Goal: Task Accomplishment & Management: Complete application form

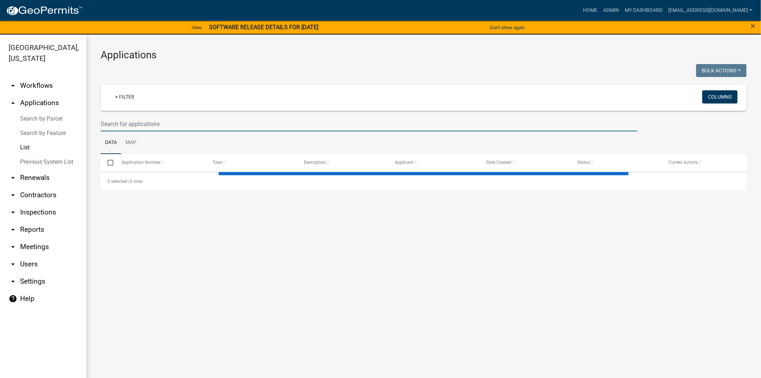
click at [268, 126] on input "text" at bounding box center [369, 124] width 537 height 15
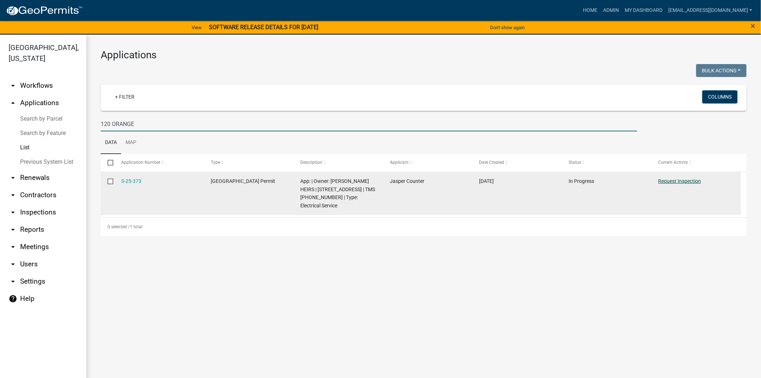
type input "120 ORANGE"
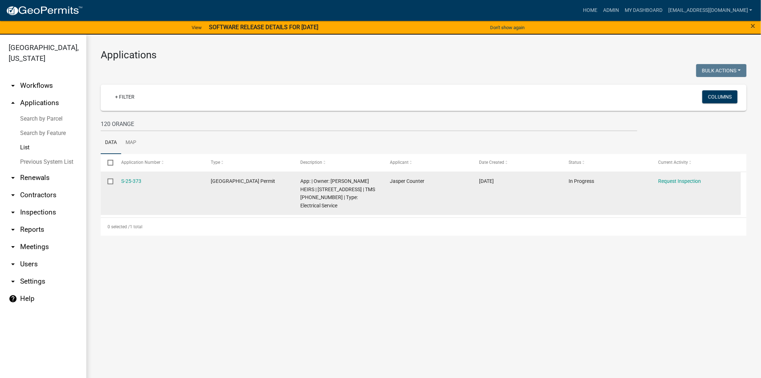
drag, startPoint x: 673, startPoint y: 181, endPoint x: 669, endPoint y: 172, distance: 9.8
click at [673, 181] on link "Request Inspection" at bounding box center [679, 181] width 43 height 6
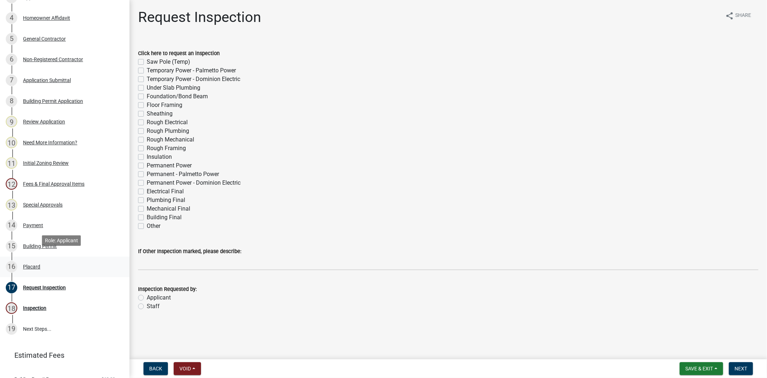
scroll to position [200, 0]
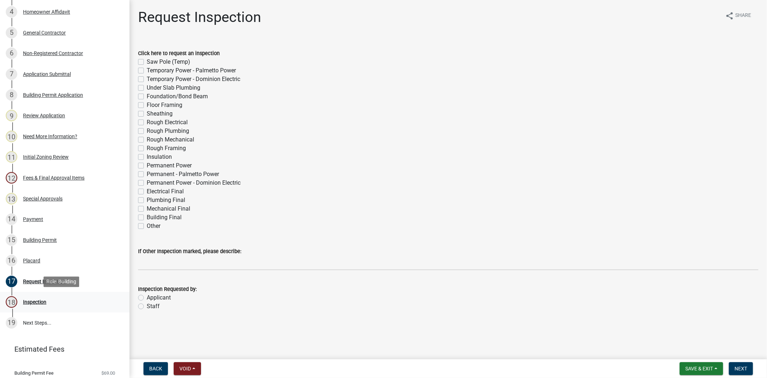
click at [38, 301] on div "Inspection" at bounding box center [34, 301] width 23 height 5
click at [147, 226] on label "Other" at bounding box center [154, 226] width 14 height 9
click at [147, 226] on input "Other" at bounding box center [149, 224] width 5 height 5
checkbox input "true"
checkbox input "false"
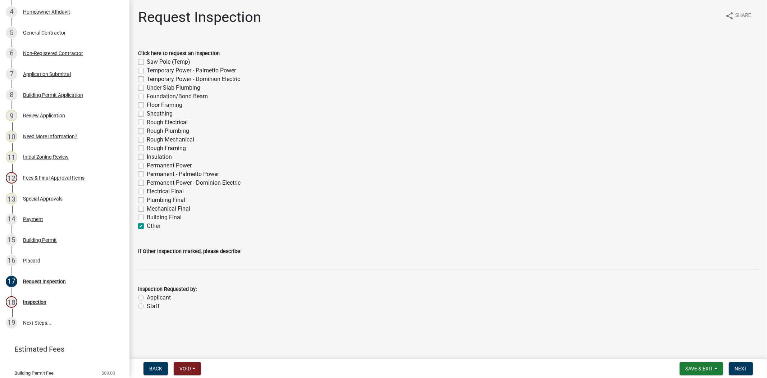
checkbox input "false"
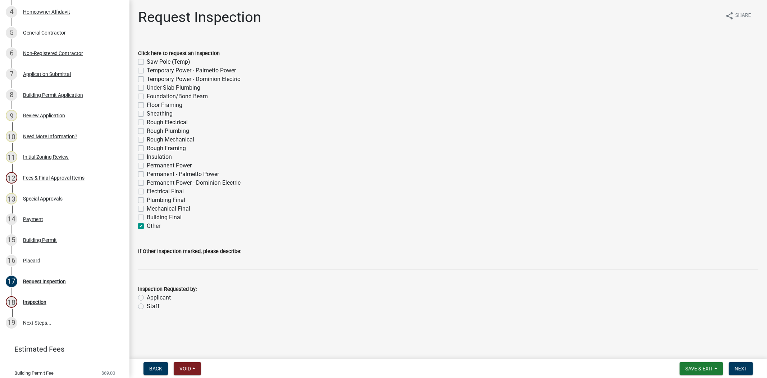
checkbox input "false"
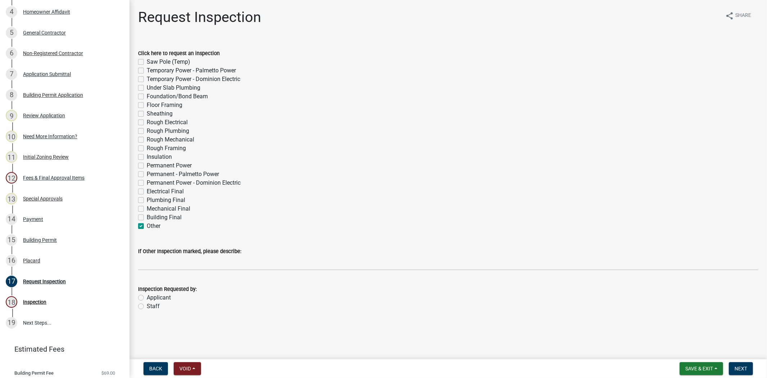
checkbox input "false"
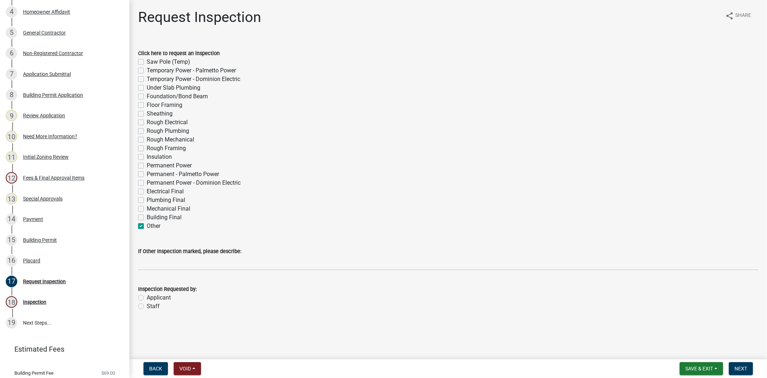
checkbox input "false"
checkbox input "true"
click at [147, 297] on label "Applicant" at bounding box center [159, 297] width 24 height 9
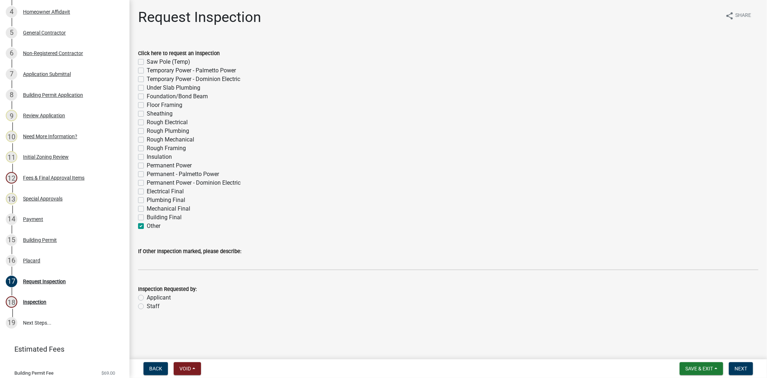
click at [147, 297] on input "Applicant" at bounding box center [149, 295] width 5 height 5
radio input "true"
click at [147, 225] on label "Other" at bounding box center [154, 226] width 14 height 9
click at [147, 225] on input "Other" at bounding box center [149, 224] width 5 height 5
checkbox input "false"
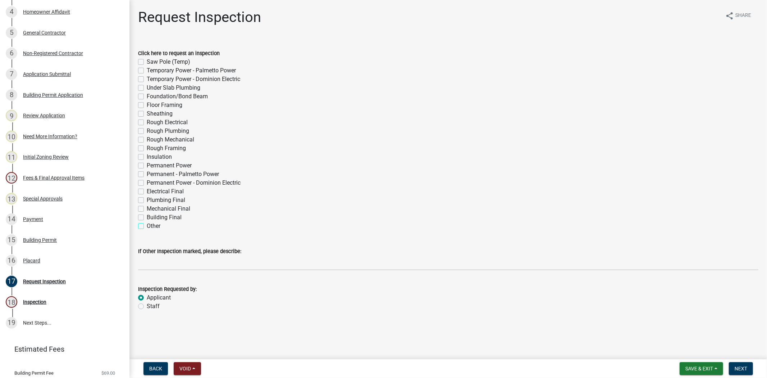
checkbox input "false"
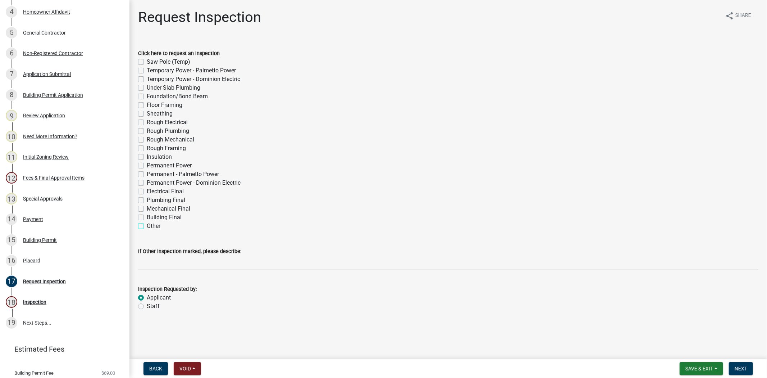
checkbox input "false"
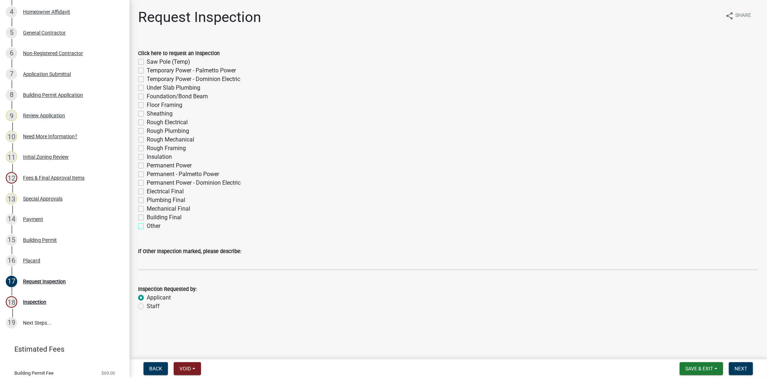
checkbox input "false"
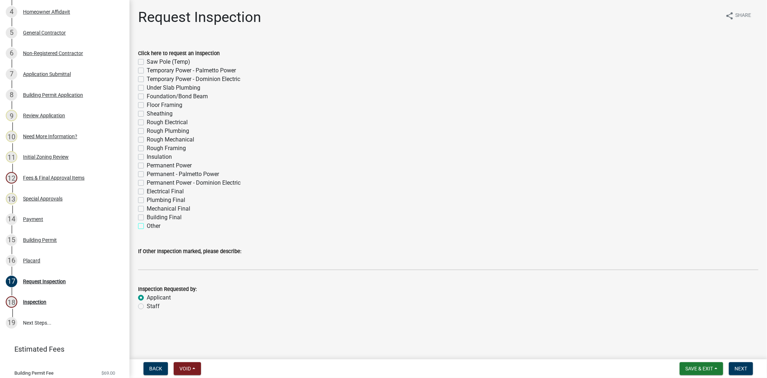
checkbox input "false"
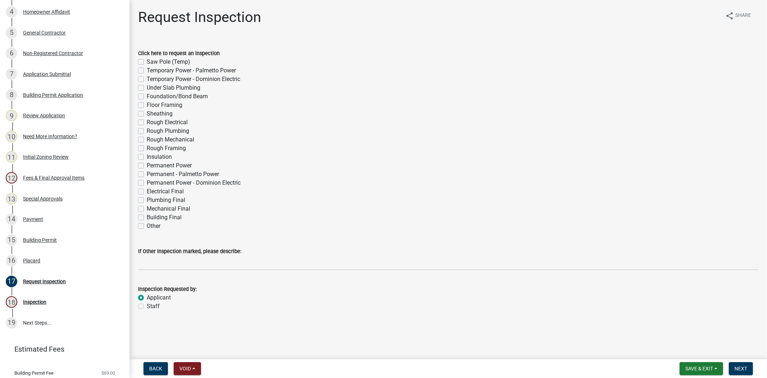
click at [147, 163] on label "Permanent Power" at bounding box center [169, 165] width 45 height 9
click at [147, 163] on input "Permanent Power" at bounding box center [149, 163] width 5 height 5
checkbox input "true"
checkbox input "false"
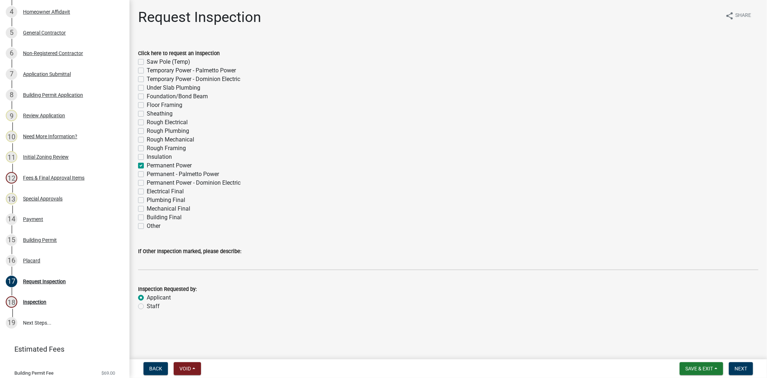
checkbox input "false"
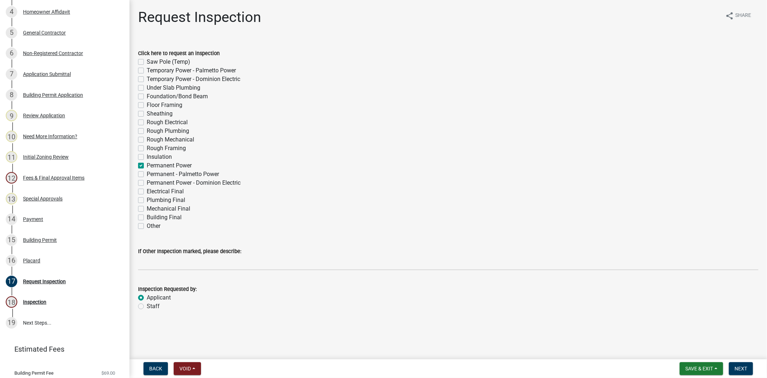
checkbox input "false"
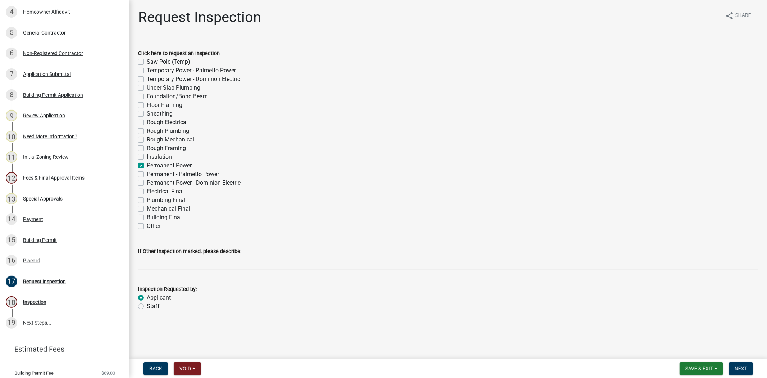
checkbox input "true"
checkbox input "false"
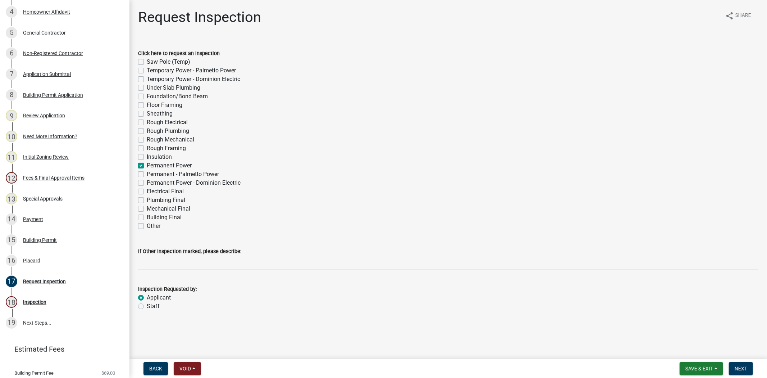
checkbox input "false"
click at [740, 365] on span "Next" at bounding box center [741, 368] width 13 height 6
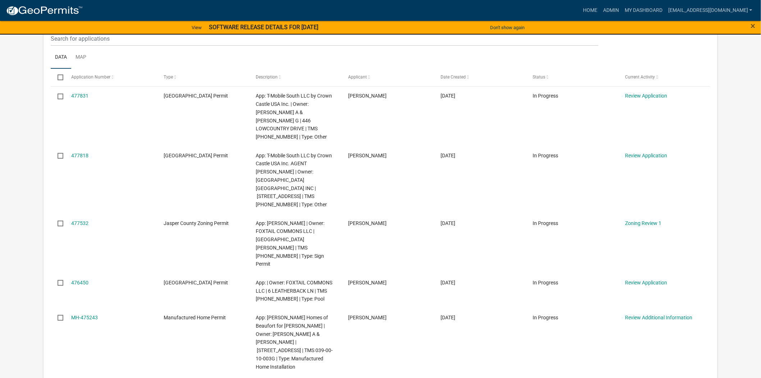
scroll to position [120, 0]
click at [522, 26] on button "Don't show again" at bounding box center [507, 28] width 40 height 12
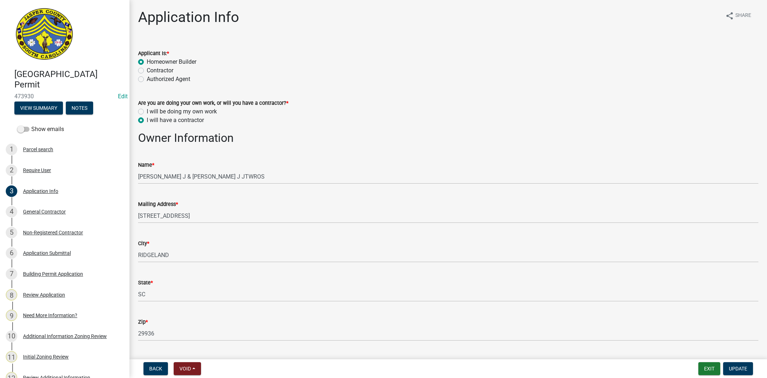
select select "f53fa719-3ff7-48d2-9eb7-3bbc18bb9995"
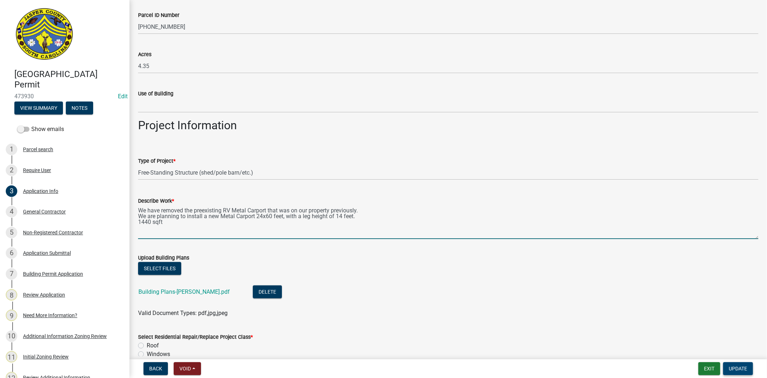
click at [735, 365] on span "Update" at bounding box center [738, 368] width 18 height 6
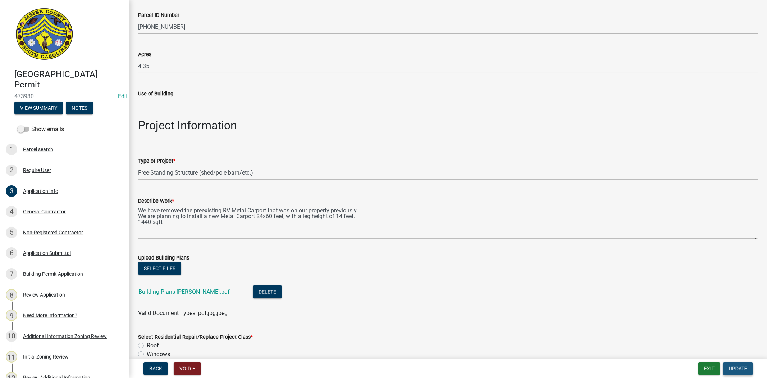
click at [735, 365] on span "Update" at bounding box center [738, 368] width 18 height 6
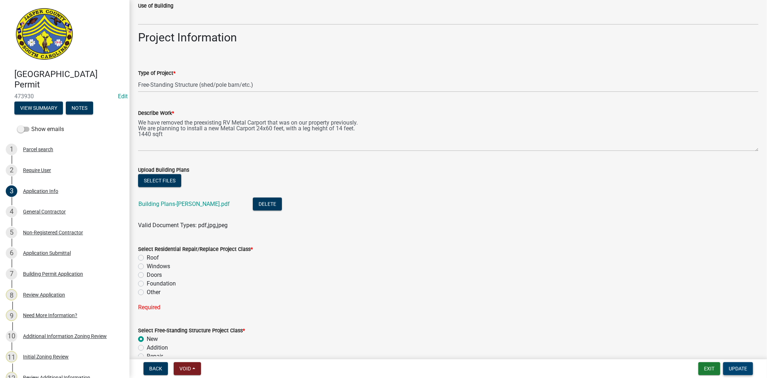
scroll to position [799, 0]
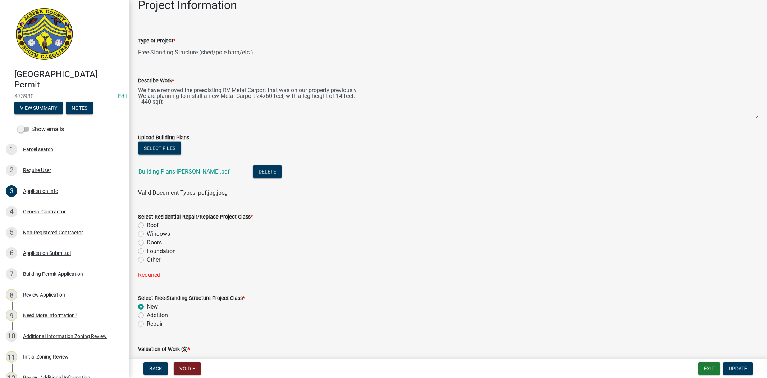
click at [147, 257] on label "Other" at bounding box center [154, 259] width 14 height 9
click at [147, 257] on input "Other" at bounding box center [149, 257] width 5 height 5
radio input "true"
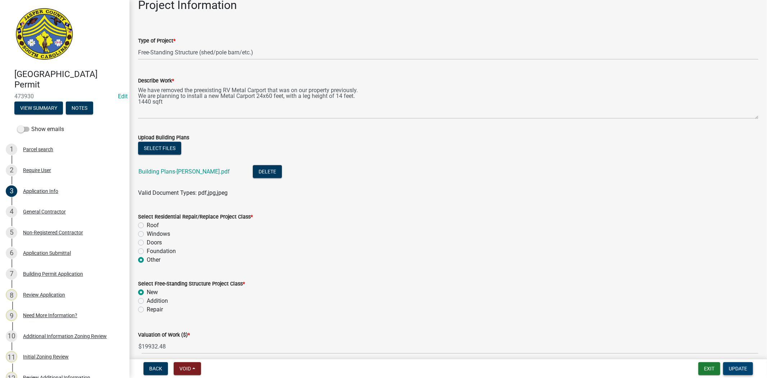
click at [734, 365] on span "Update" at bounding box center [738, 368] width 18 height 6
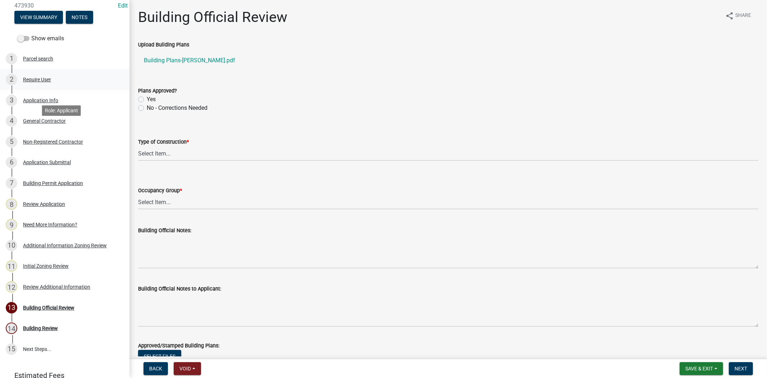
scroll to position [120, 0]
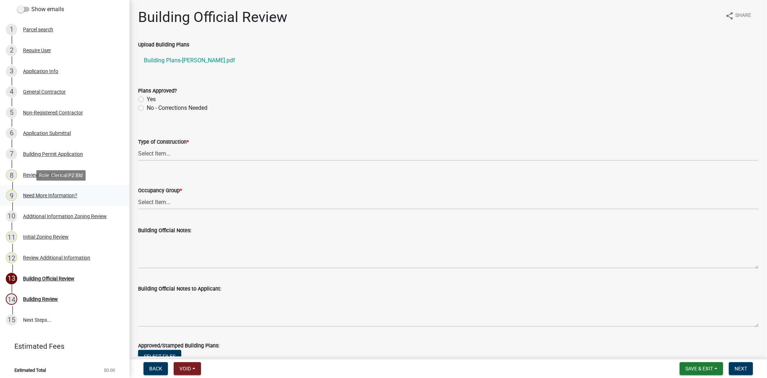
click at [54, 198] on div "9 Need More Information?" at bounding box center [62, 196] width 112 height 12
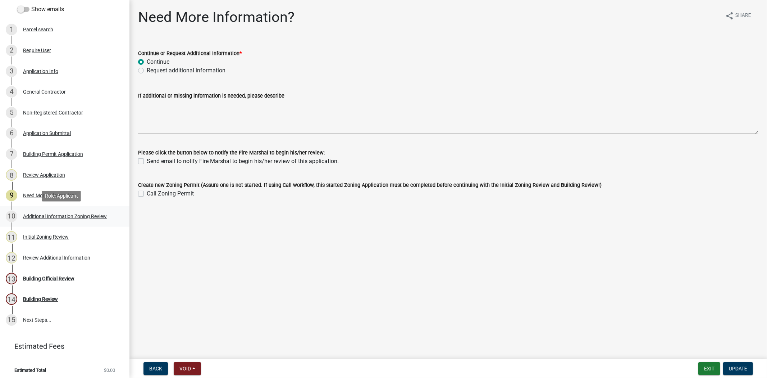
click at [51, 215] on div "Additional Information Zoning Review" at bounding box center [65, 216] width 84 height 5
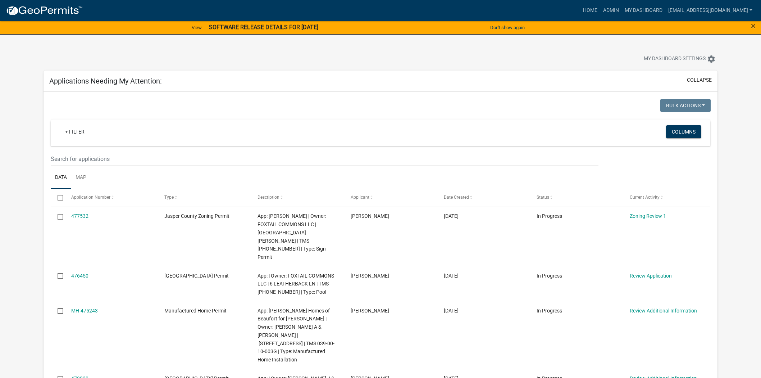
scroll to position [240, 0]
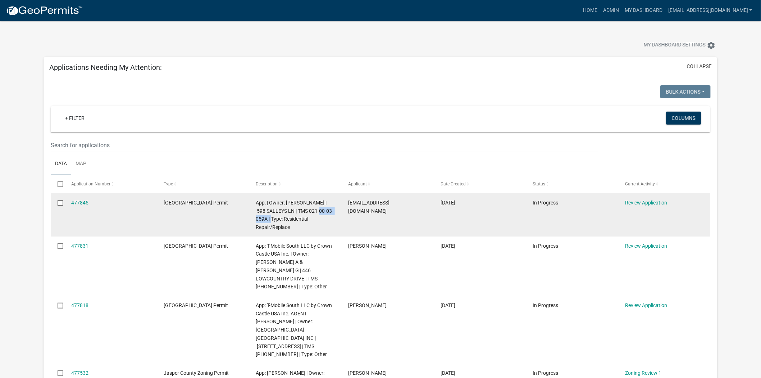
drag, startPoint x: 272, startPoint y: 218, endPoint x: 316, endPoint y: 213, distance: 45.2
click at [316, 213] on span "App: | Owner: GARDNER MICHELE F | 598 SALLEYS LN | TMS 021-00-03-059A | Type: R…" at bounding box center [295, 215] width 78 height 30
copy span "021-00-03-059"
drag, startPoint x: 372, startPoint y: 204, endPoint x: 346, endPoint y: 206, distance: 25.3
click at [346, 206] on datatable-body-cell "scpermits@westshorehome.com" at bounding box center [387, 214] width 92 height 43
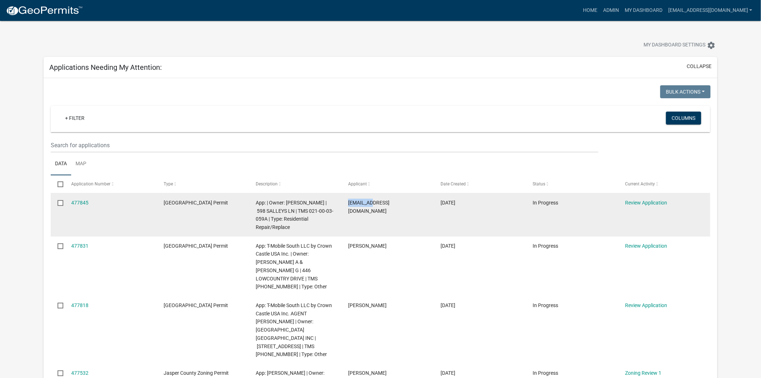
copy span "scpermits"
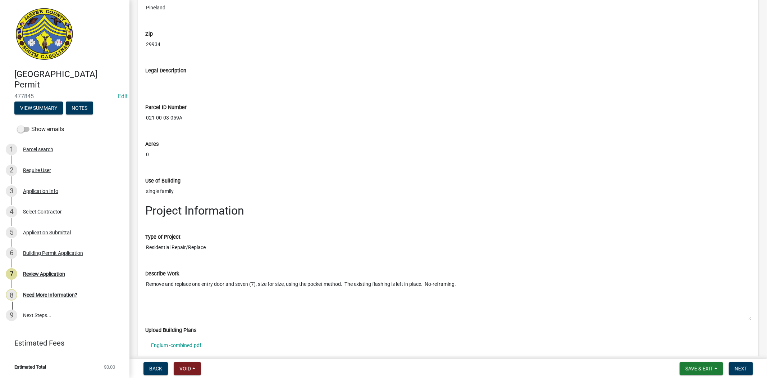
scroll to position [879, 0]
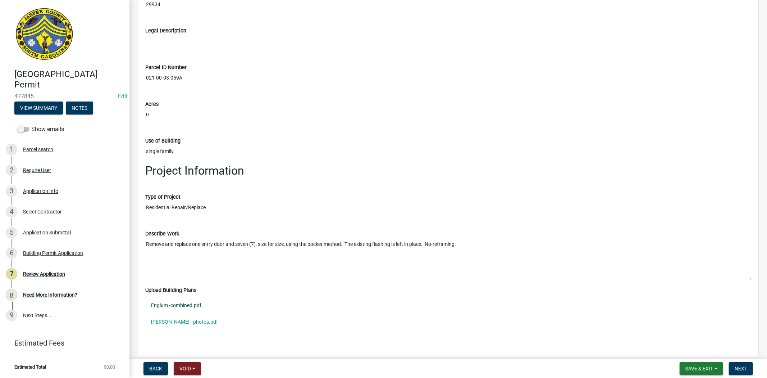
click at [194, 303] on link "Englum -combined.pdf" at bounding box center [448, 305] width 606 height 17
click at [204, 324] on link "[PERSON_NAME] - photos.pdf" at bounding box center [448, 322] width 606 height 17
click at [46, 171] on div "Require User" at bounding box center [37, 170] width 28 height 5
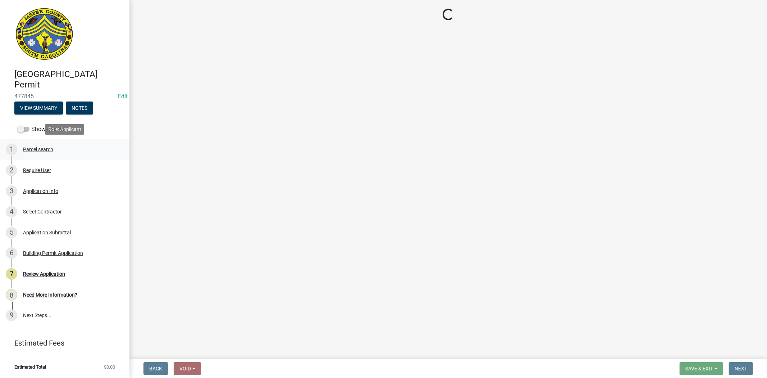
click at [44, 150] on div "Parcel search" at bounding box center [38, 149] width 30 height 5
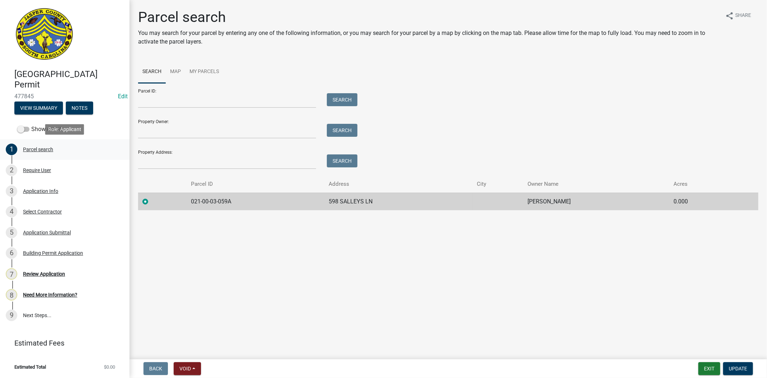
click at [46, 147] on div "Parcel search" at bounding box center [38, 149] width 30 height 5
click at [182, 104] on input "Parcel ID:" at bounding box center [227, 100] width 178 height 15
paste input "021-00-03-059"
type input "021-00-03-059"
click at [336, 97] on button "Search" at bounding box center [342, 99] width 31 height 13
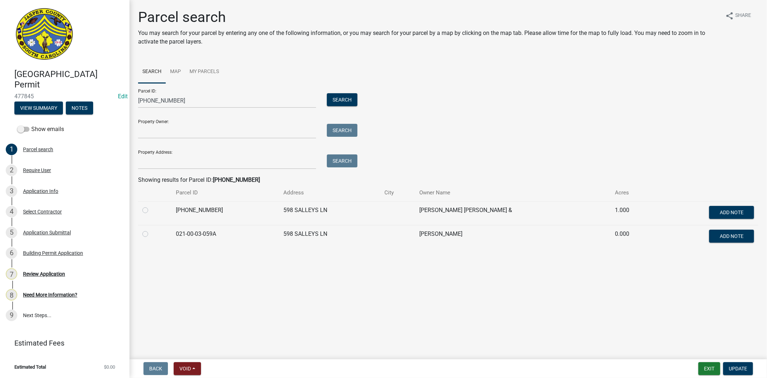
click at [145, 214] on div at bounding box center [154, 210] width 25 height 9
click at [151, 206] on label at bounding box center [151, 206] width 0 height 0
click at [151, 209] on input "radio" at bounding box center [153, 208] width 5 height 5
radio input "true"
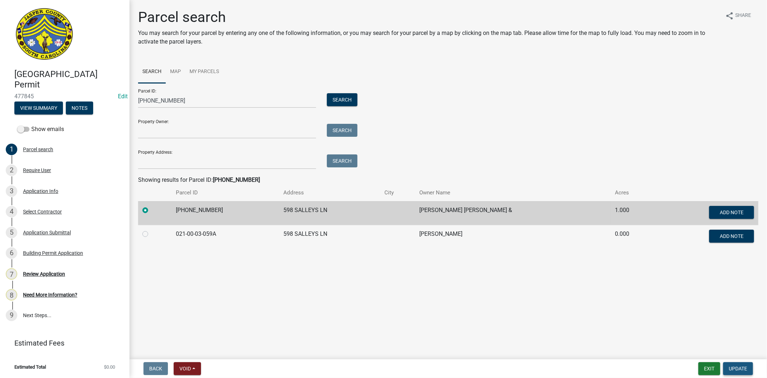
click at [738, 369] on span "Update" at bounding box center [738, 368] width 18 height 6
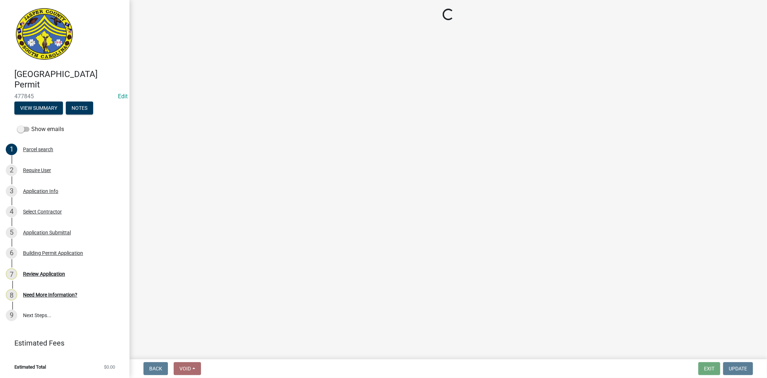
select select "6d5c1e33-a31a-4b32-8811-29a78b0cd51d"
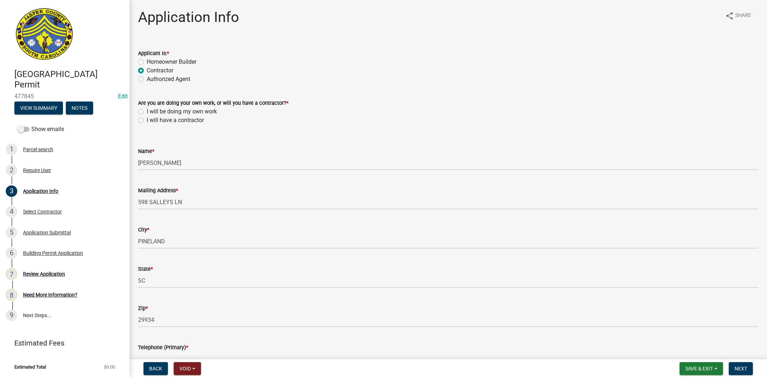
click at [147, 120] on label "I will have a contractor" at bounding box center [175, 120] width 57 height 9
click at [147, 120] on input "I will have a contractor" at bounding box center [149, 118] width 5 height 5
radio input "true"
click at [733, 366] on button "Next" at bounding box center [741, 368] width 24 height 13
click at [739, 367] on span "Next" at bounding box center [741, 368] width 13 height 6
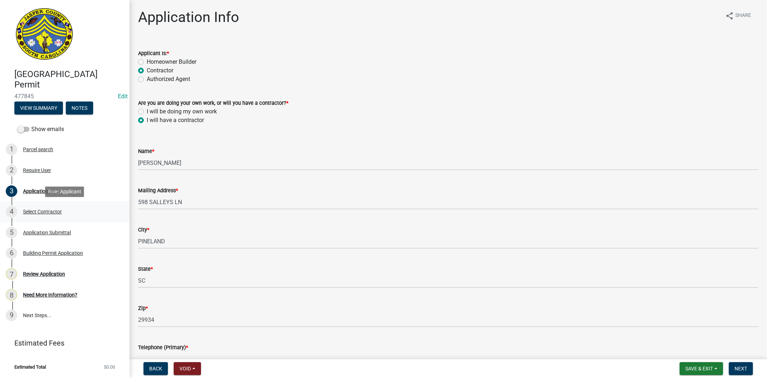
click at [37, 213] on div "Select Contractor" at bounding box center [42, 211] width 39 height 5
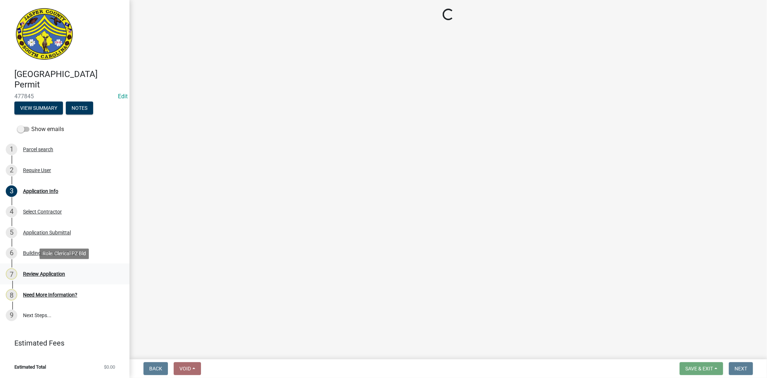
select select "6d5c1e33-a31a-4b32-8811-29a78b0cd51d"
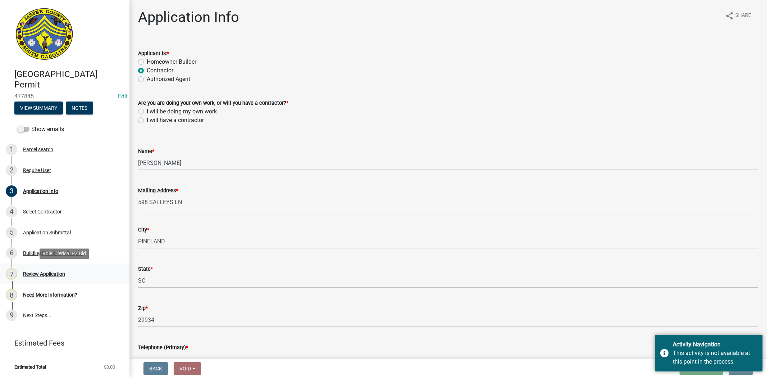
click at [56, 273] on div "Review Application" at bounding box center [44, 273] width 42 height 5
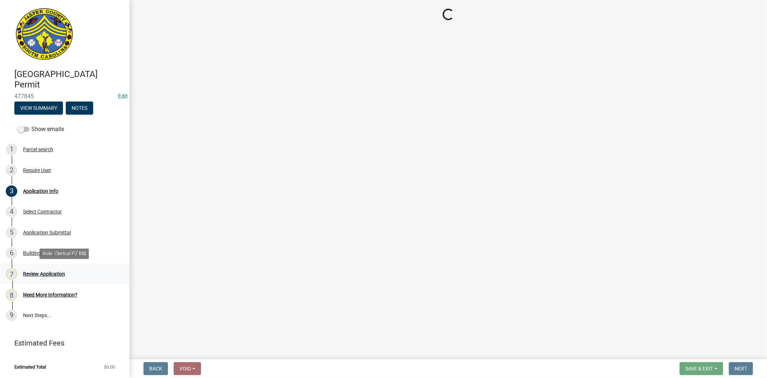
select select "6d5c1e33-a31a-4b32-8811-29a78b0cd51d"
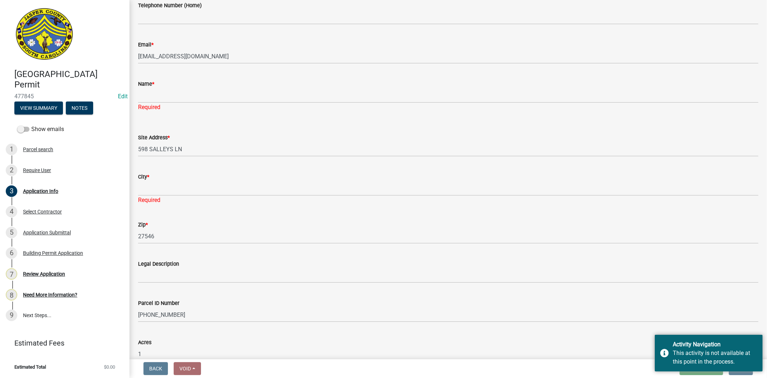
scroll to position [400, 0]
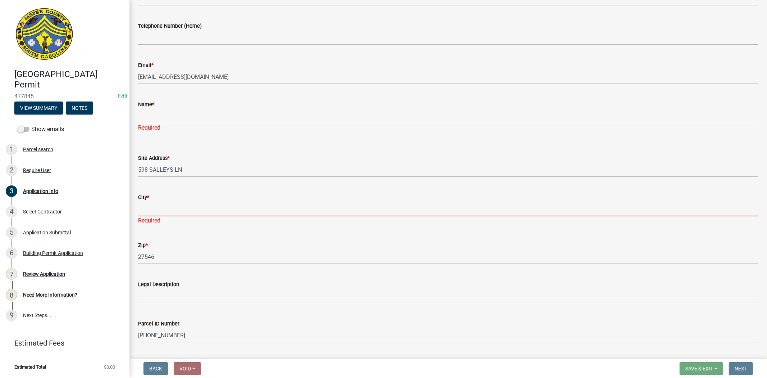
click at [161, 211] on input "City *" at bounding box center [448, 208] width 620 height 15
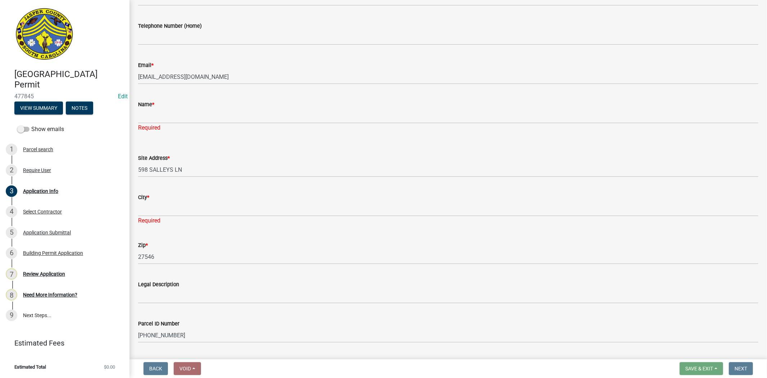
click at [336, 237] on div "Zip * 27546" at bounding box center [448, 247] width 620 height 33
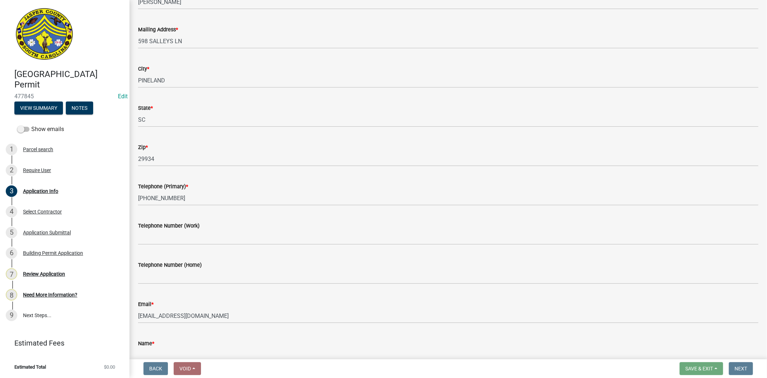
scroll to position [160, 0]
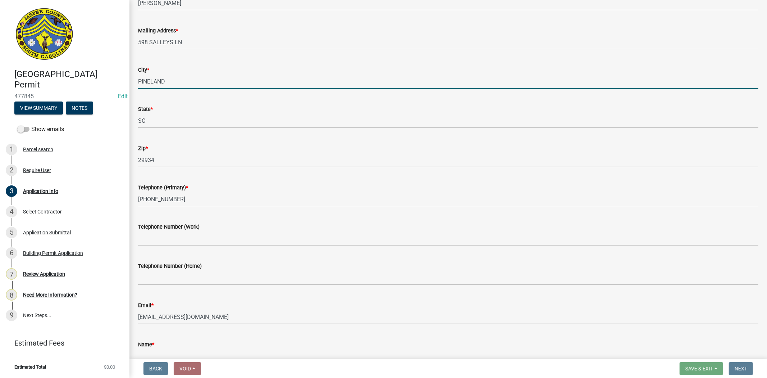
drag, startPoint x: 178, startPoint y: 79, endPoint x: 91, endPoint y: 92, distance: 88.3
click at [91, 92] on div "Jasper County Building Permit 477845 Edit View Summary Notes Show emails 1 Parc…" at bounding box center [383, 189] width 767 height 378
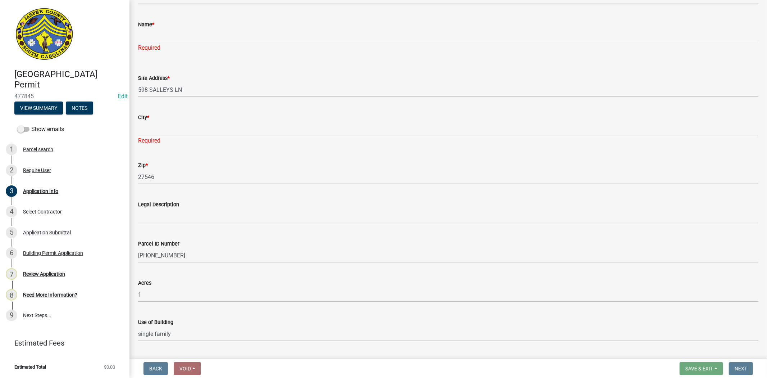
scroll to position [519, 0]
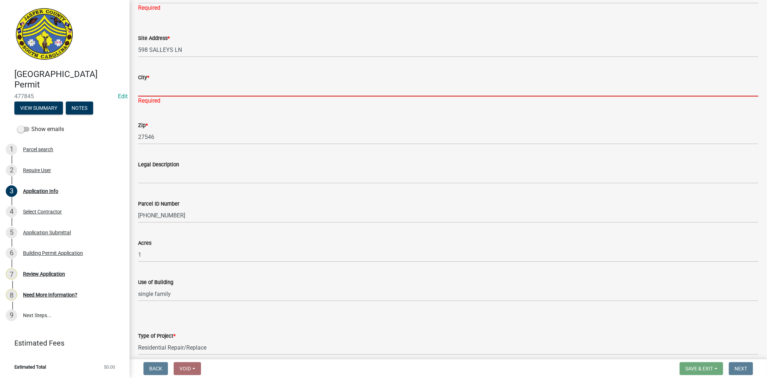
click at [168, 87] on input "City *" at bounding box center [448, 89] width 620 height 15
paste input "PINELAND"
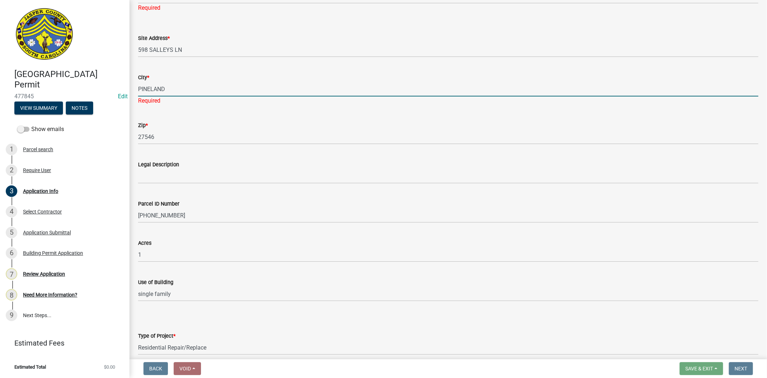
type input "PINELAND"
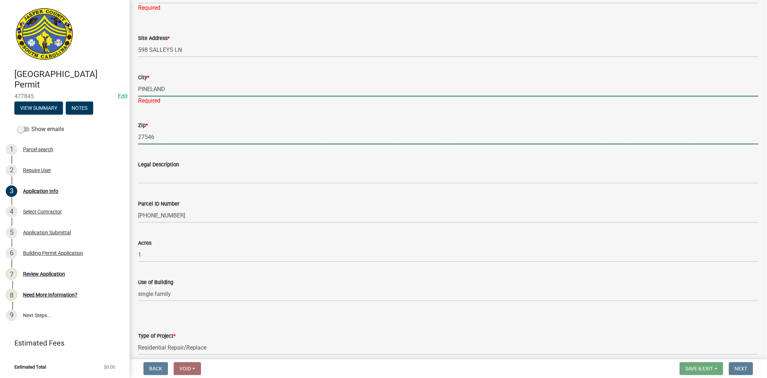
click at [160, 139] on wm-data-entity-input "Zip * 27546" at bounding box center [448, 130] width 620 height 39
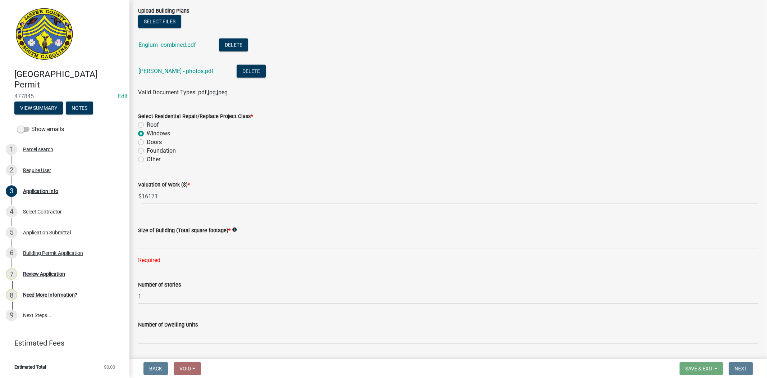
scroll to position [959, 0]
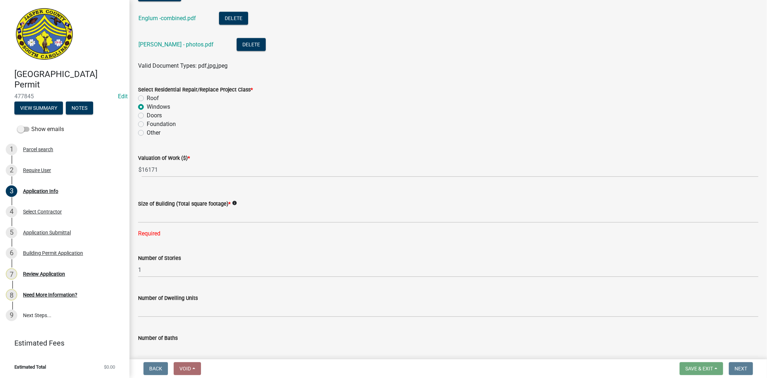
type input "29934"
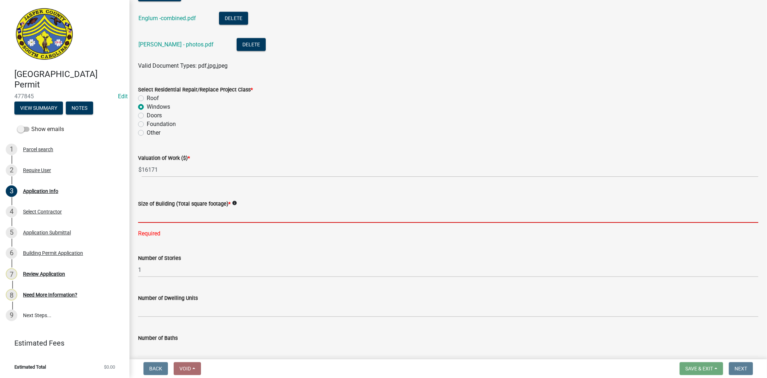
click at [168, 217] on input "text" at bounding box center [448, 215] width 620 height 15
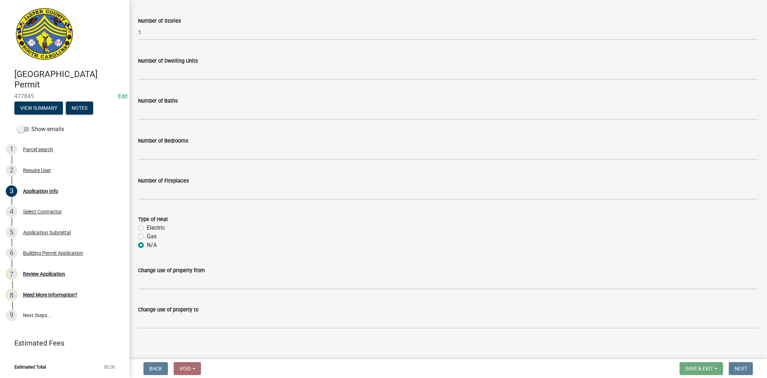
scroll to position [1202, 0]
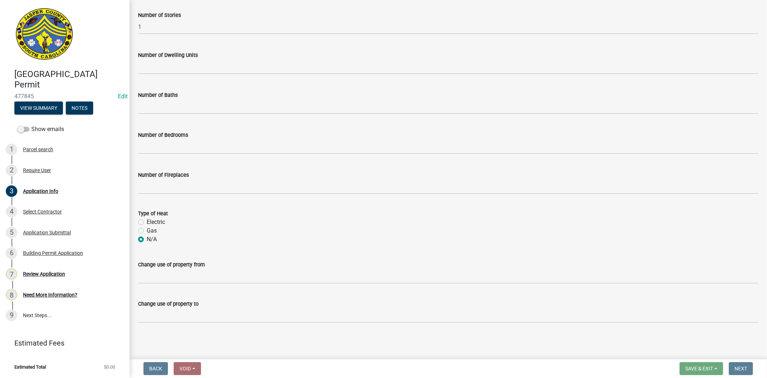
type input "0"
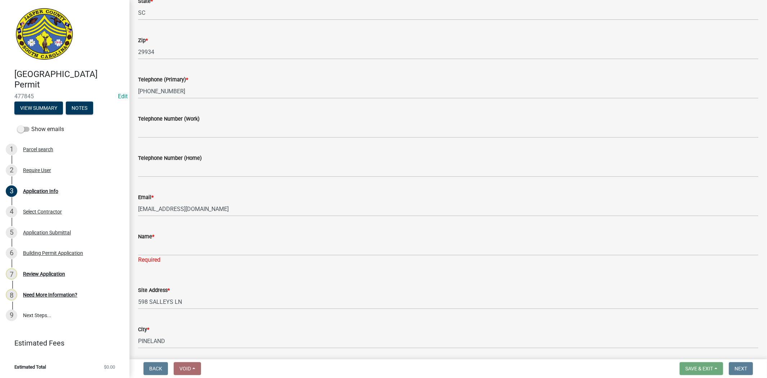
scroll to position [268, 0]
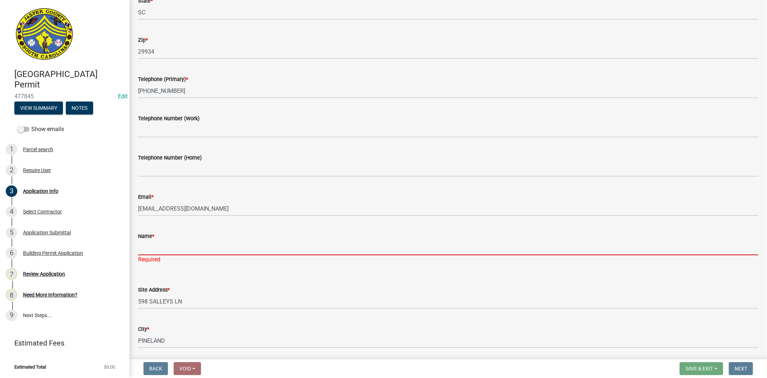
click at [160, 245] on input "Name *" at bounding box center [448, 247] width 620 height 15
paste input "scpermits"
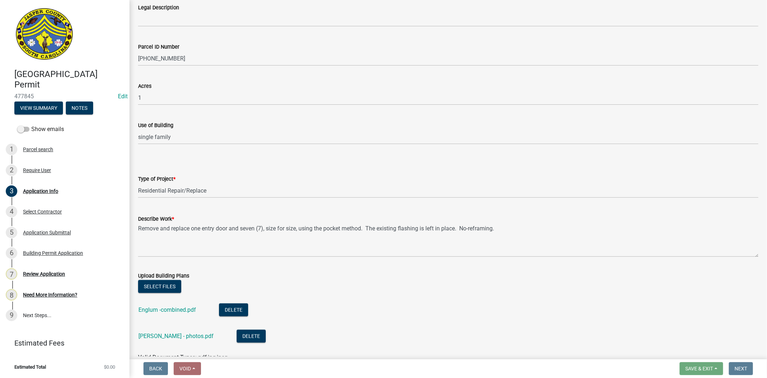
scroll to position [828, 0]
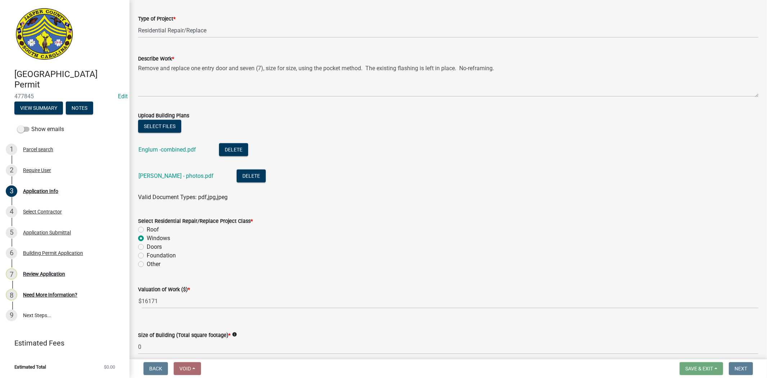
type input "scpermits"
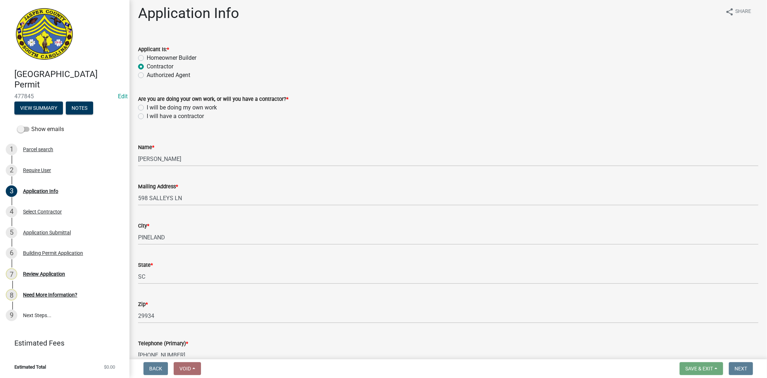
scroll to position [0, 0]
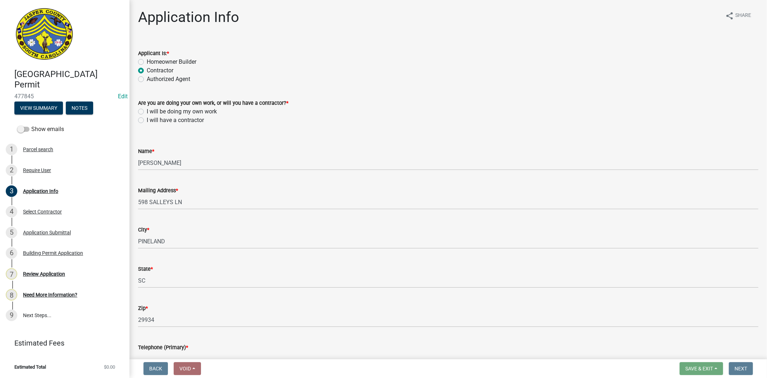
click at [147, 120] on label "I will have a contractor" at bounding box center [175, 120] width 57 height 9
click at [147, 120] on input "I will have a contractor" at bounding box center [149, 118] width 5 height 5
radio input "true"
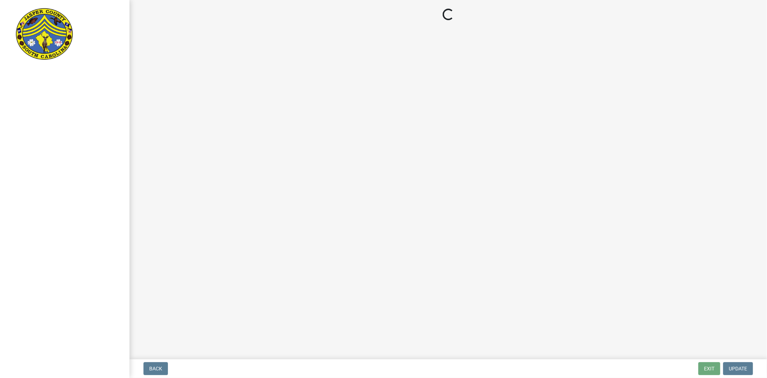
select select "6d5c1e33-a31a-4b32-8811-29a78b0cd51d"
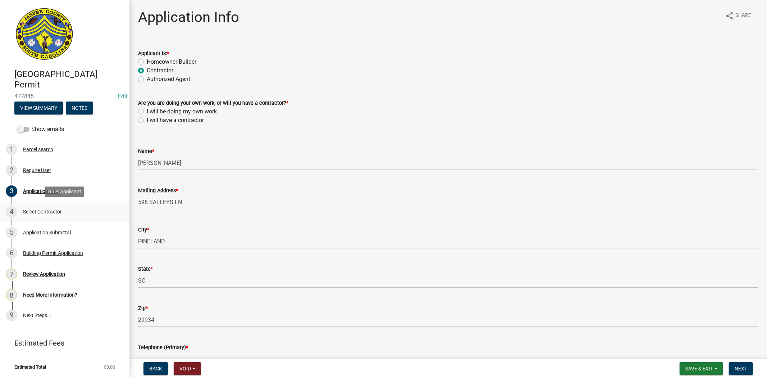
click at [37, 210] on div "Select Contractor" at bounding box center [42, 211] width 39 height 5
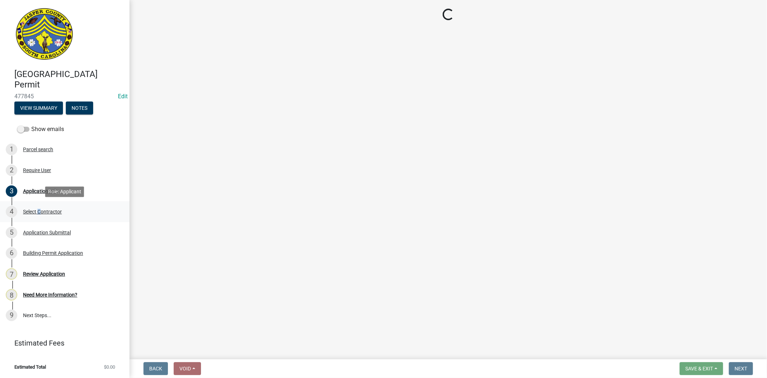
select select "6d5c1e33-a31a-4b32-8811-29a78b0cd51d"
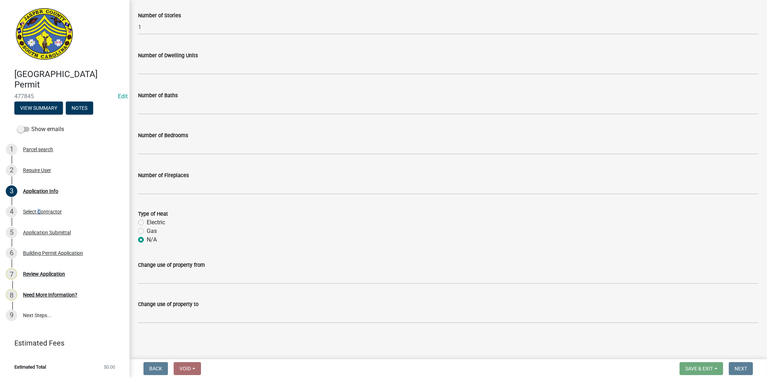
scroll to position [1099, 0]
click at [47, 275] on div "Review Application" at bounding box center [44, 273] width 42 height 5
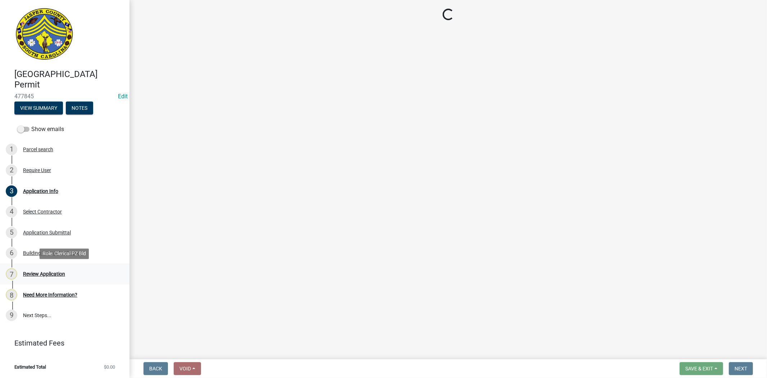
scroll to position [0, 0]
select select "6d5c1e33-a31a-4b32-8811-29a78b0cd51d"
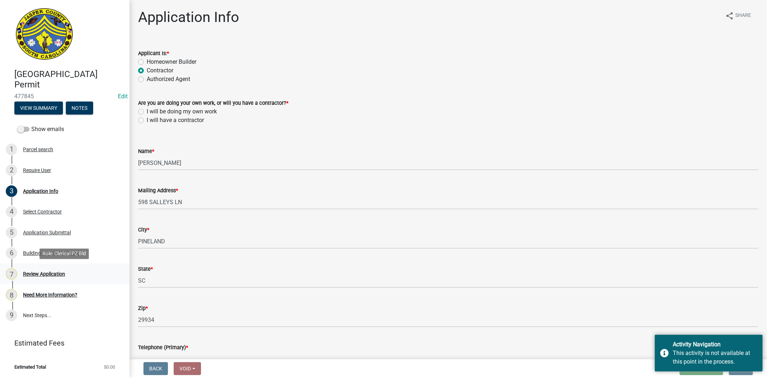
click at [47, 275] on div "Review Application" at bounding box center [44, 273] width 42 height 5
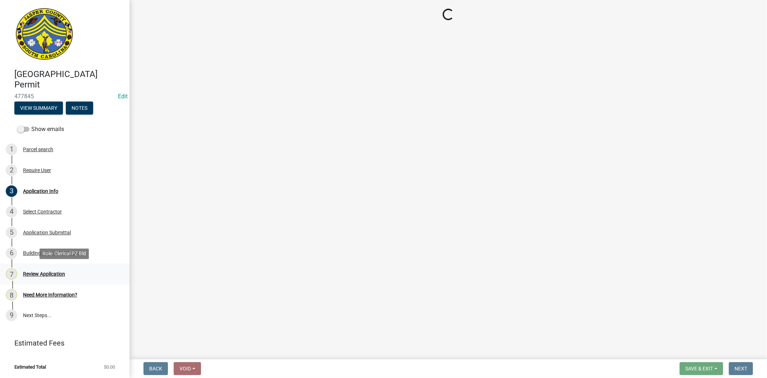
select select "6d5c1e33-a31a-4b32-8811-29a78b0cd51d"
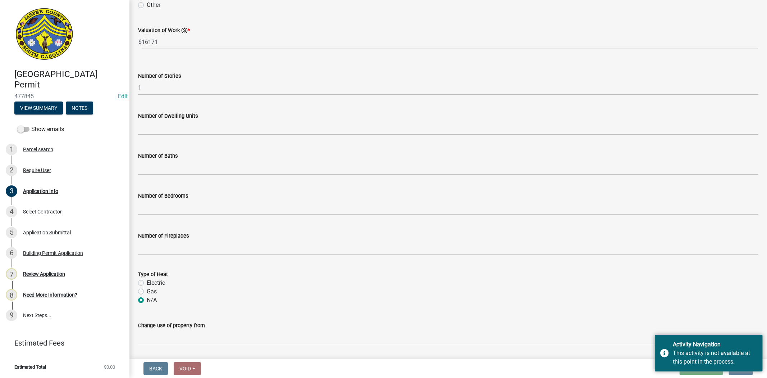
scroll to position [1099, 0]
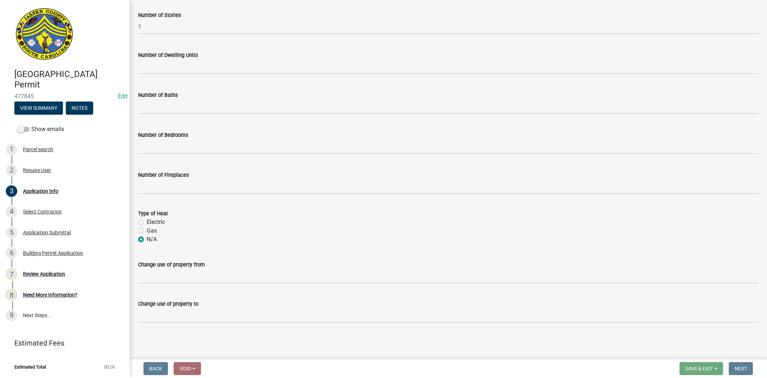
click at [728, 363] on form "Save & Exit Save Save & Exit Next" at bounding box center [716, 368] width 79 height 13
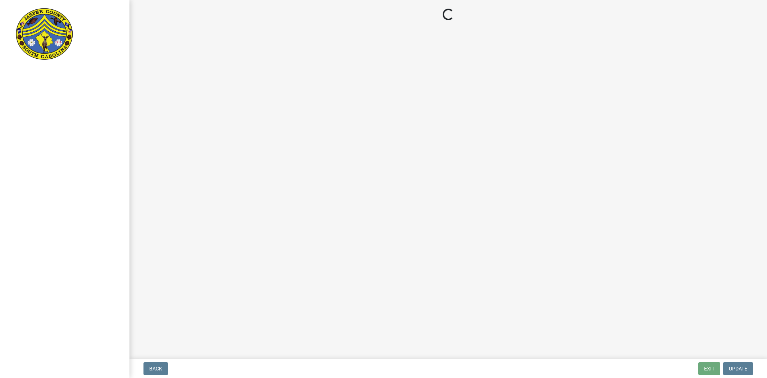
select select "6d5c1e33-a31a-4b32-8811-29a78b0cd51d"
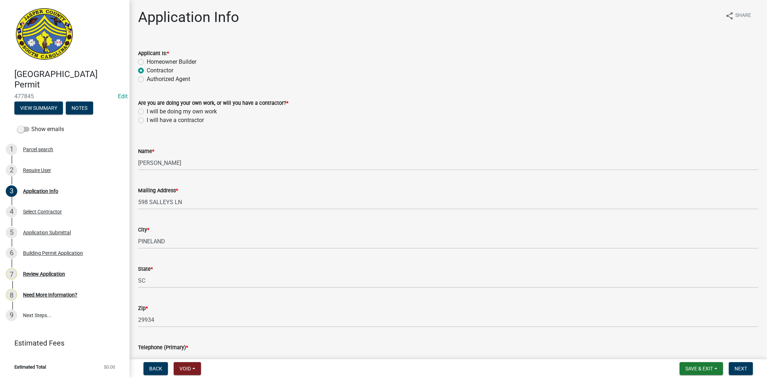
click at [147, 80] on label "Authorized Agent" at bounding box center [169, 79] width 44 height 9
click at [147, 79] on input "Authorized Agent" at bounding box center [149, 77] width 5 height 5
radio input "true"
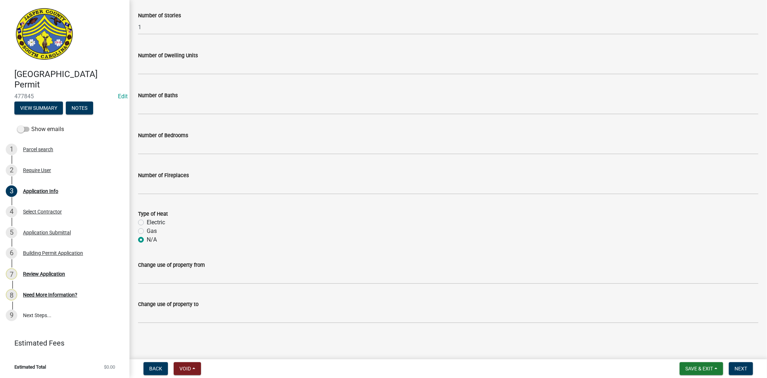
scroll to position [1260, 0]
click at [739, 368] on span "Next" at bounding box center [741, 368] width 13 height 6
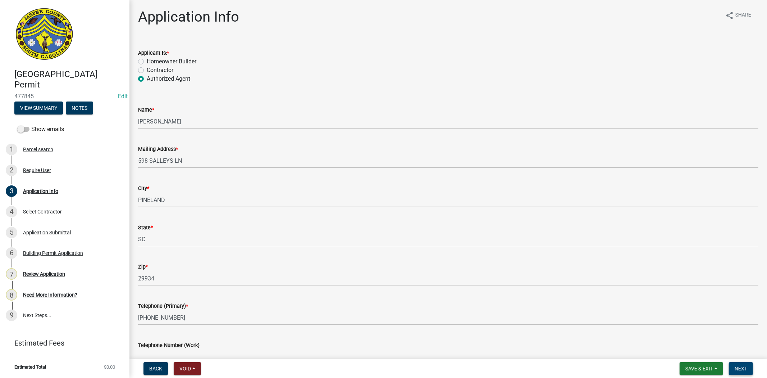
scroll to position [0, 0]
click at [147, 72] on label "Contractor" at bounding box center [160, 70] width 27 height 9
click at [147, 71] on input "Contractor" at bounding box center [149, 68] width 5 height 5
radio input "true"
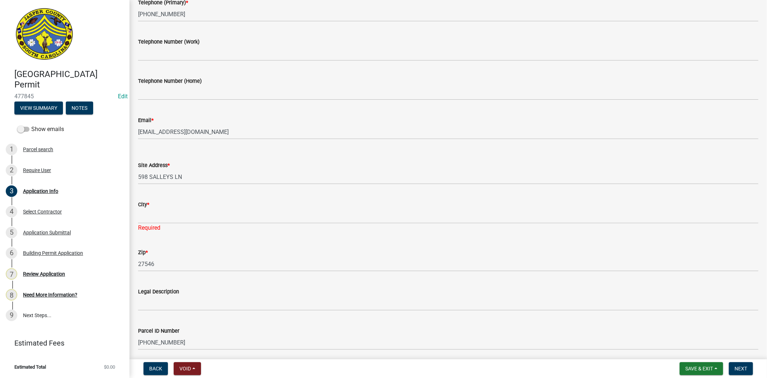
scroll to position [319, 0]
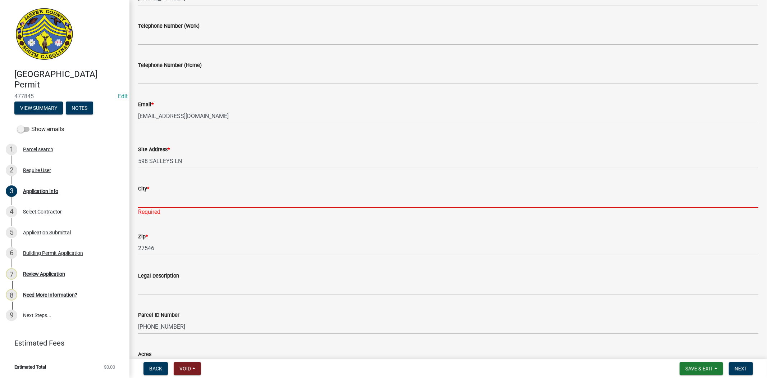
click at [156, 200] on input "City *" at bounding box center [448, 200] width 620 height 15
type input "o"
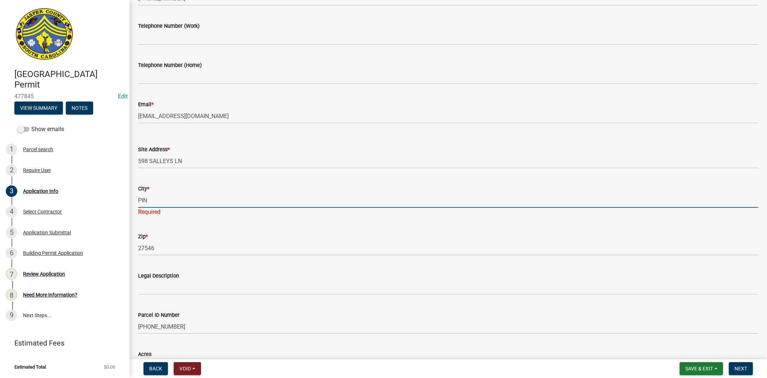
type input "Pineland"
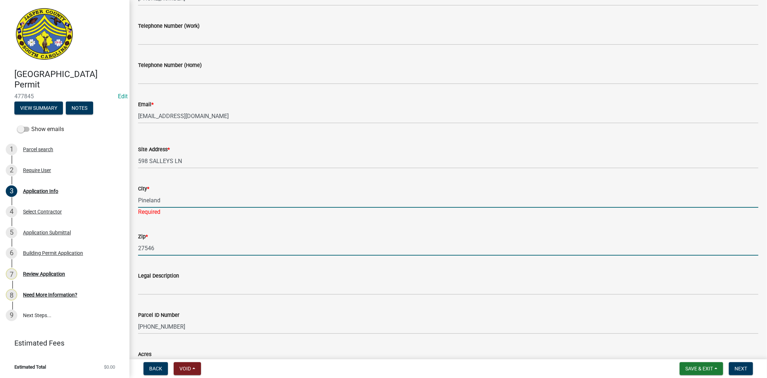
click at [245, 251] on wm-data-entity-input "Zip * 27546" at bounding box center [448, 241] width 620 height 39
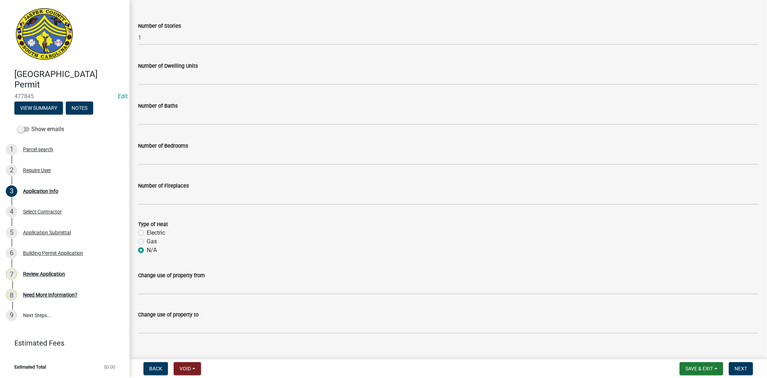
scroll to position [1058, 0]
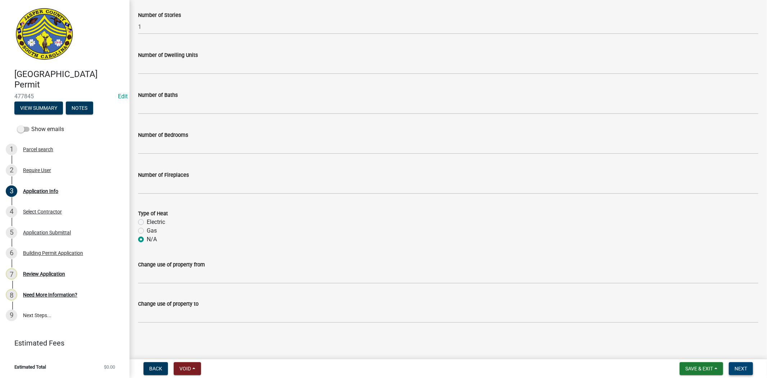
type input "29936"
click at [739, 370] on span "Next" at bounding box center [741, 368] width 13 height 6
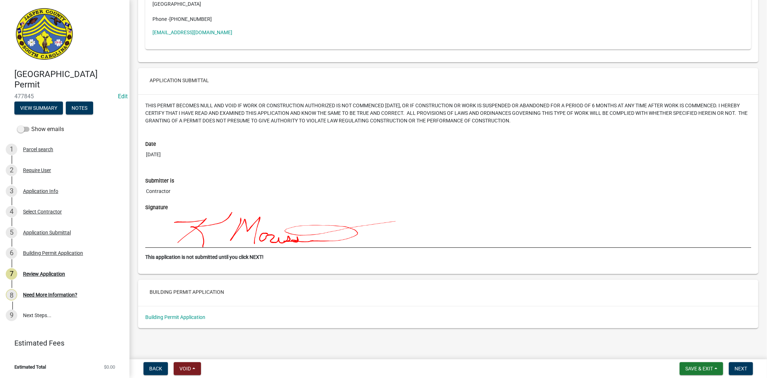
scroll to position [1746, 0]
click at [744, 370] on span "Next" at bounding box center [741, 368] width 13 height 6
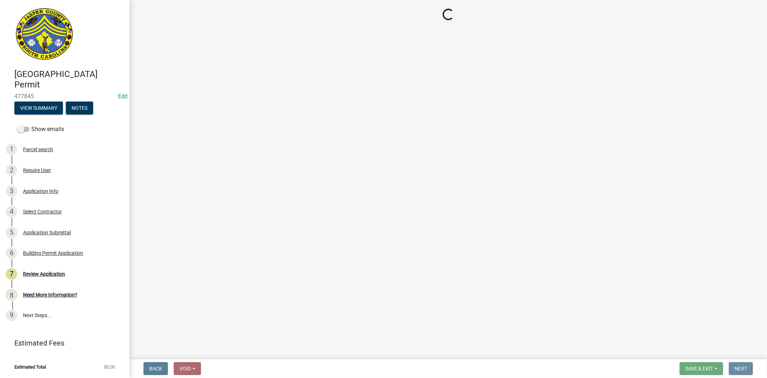
scroll to position [0, 0]
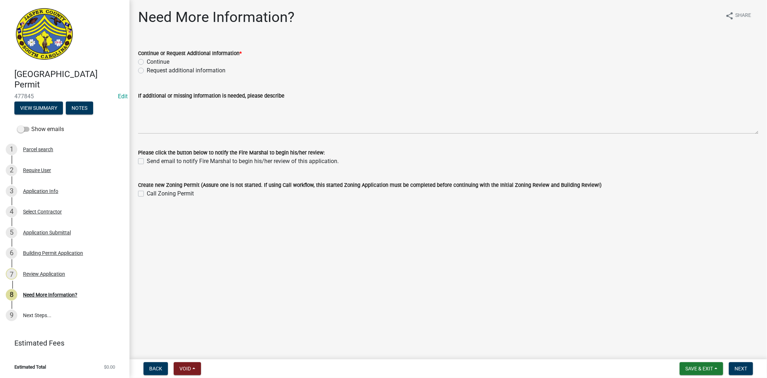
click at [147, 62] on label "Continue" at bounding box center [158, 62] width 23 height 9
click at [147, 62] on input "Continue" at bounding box center [149, 60] width 5 height 5
radio input "true"
click at [739, 365] on span "Next" at bounding box center [741, 368] width 13 height 6
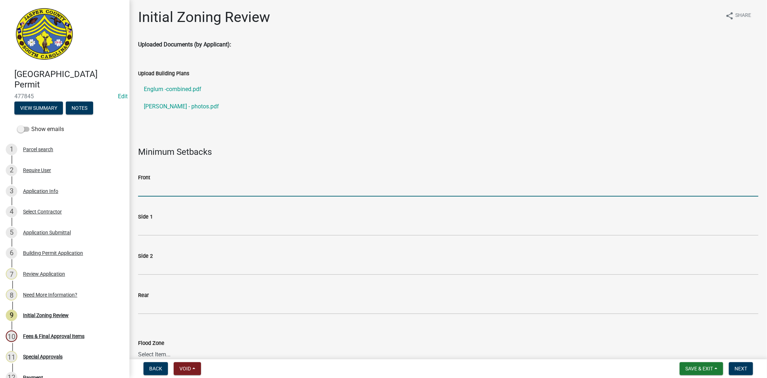
click at [175, 192] on input "Front" at bounding box center [448, 189] width 620 height 15
type input "N/A"
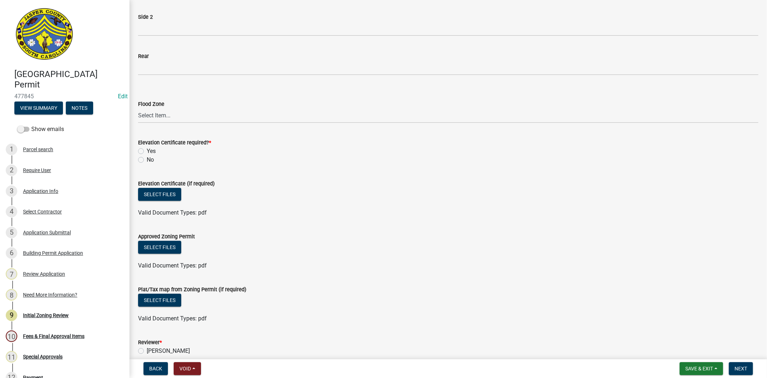
scroll to position [240, 0]
click at [147, 159] on label "No" at bounding box center [150, 159] width 7 height 9
click at [147, 159] on input "No" at bounding box center [149, 157] width 5 height 5
radio input "true"
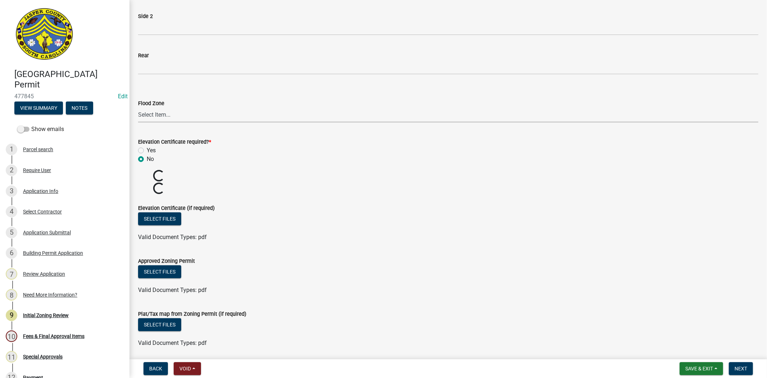
click at [160, 119] on select "Select Item... A AE X Shaded X N/A" at bounding box center [448, 115] width 620 height 15
click at [138, 108] on select "Select Item... A AE X Shaded X N/A" at bounding box center [448, 115] width 620 height 15
select select "61611ad6-14f2-499c-805c-58607f11e2fc"
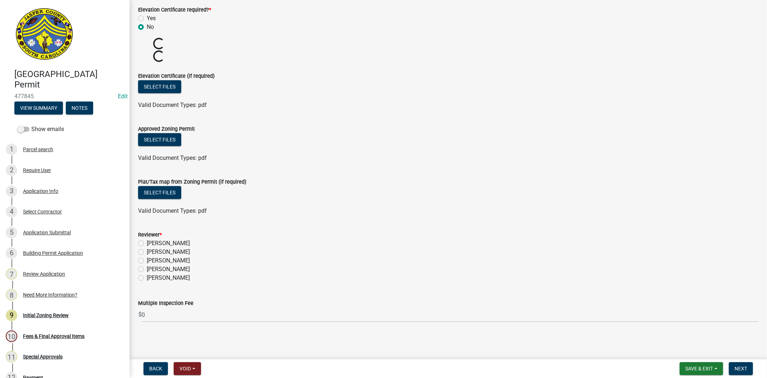
scroll to position [346, 0]
click at [147, 269] on label "[PERSON_NAME]" at bounding box center [168, 269] width 43 height 9
click at [147, 269] on input "[PERSON_NAME]" at bounding box center [149, 267] width 5 height 5
radio input "true"
click at [739, 366] on span "Next" at bounding box center [741, 368] width 13 height 6
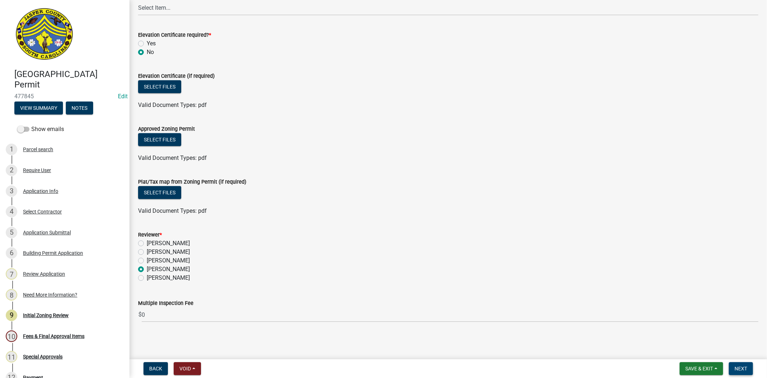
scroll to position [0, 0]
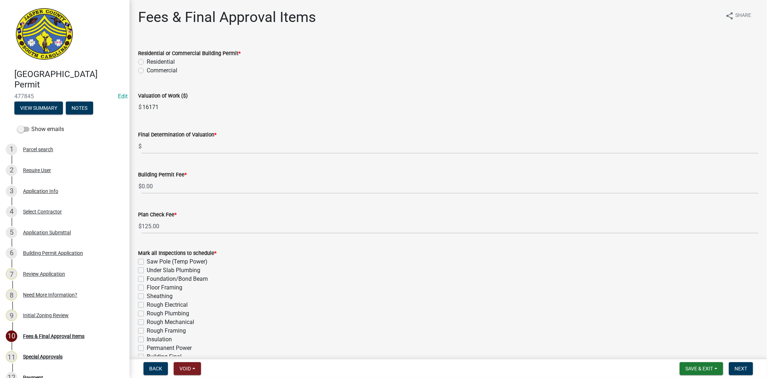
drag, startPoint x: 168, startPoint y: 110, endPoint x: 133, endPoint y: 106, distance: 34.4
click at [133, 106] on div "Valuation of Work ($) $ 16171" at bounding box center [448, 97] width 631 height 33
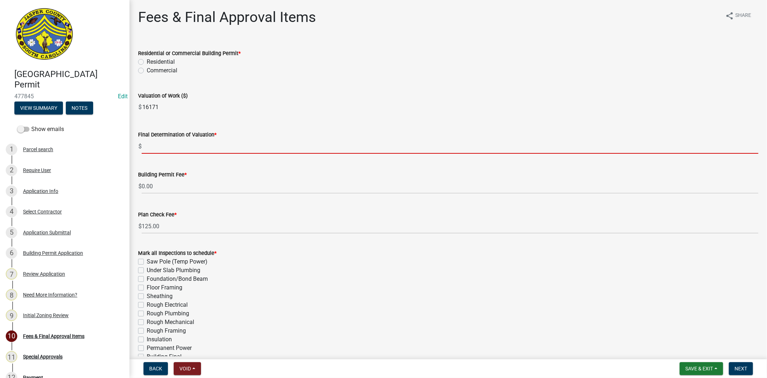
click at [178, 148] on input "text" at bounding box center [450, 146] width 617 height 15
paste input "16171"
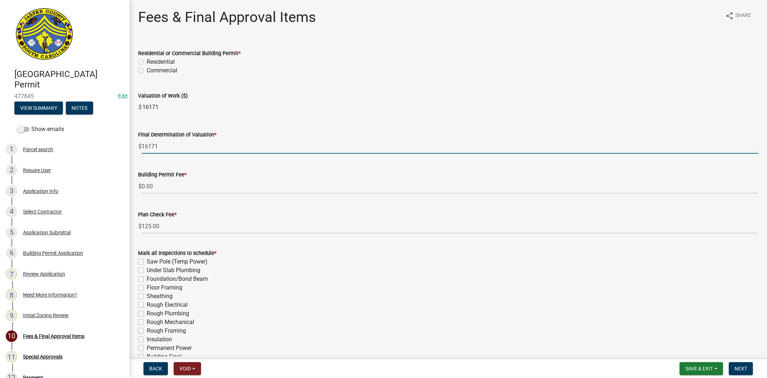
type input "16171"
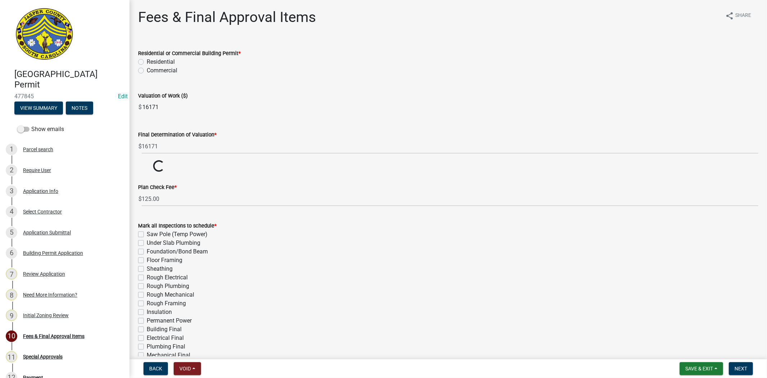
click at [147, 60] on label "Residential" at bounding box center [161, 62] width 28 height 9
click at [147, 60] on input "Residential" at bounding box center [149, 60] width 5 height 5
radio input "true"
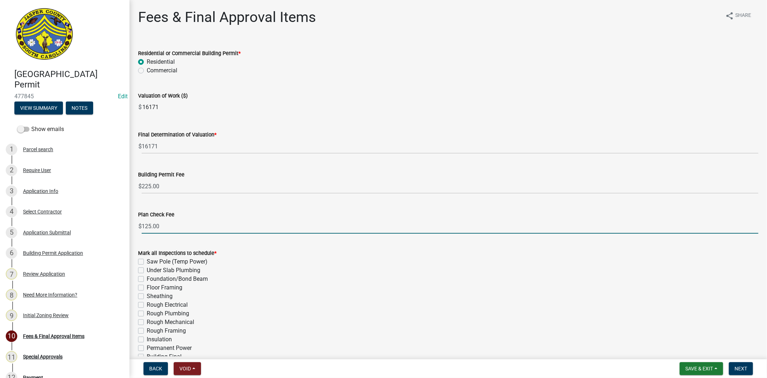
drag, startPoint x: 150, startPoint y: 227, endPoint x: 138, endPoint y: 227, distance: 12.2
click at [138, 227] on div "$ 125.00" at bounding box center [448, 226] width 620 height 15
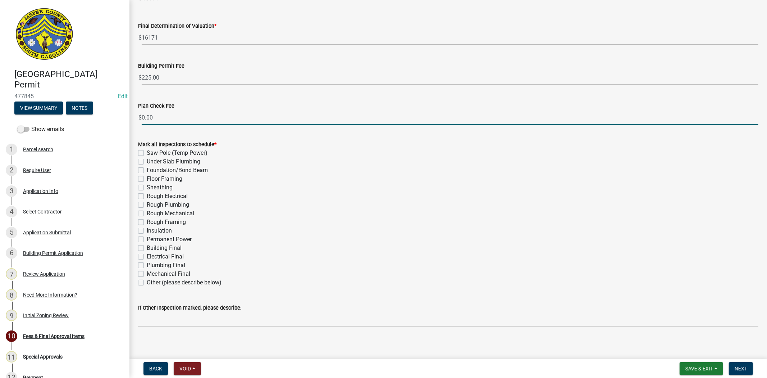
scroll to position [113, 0]
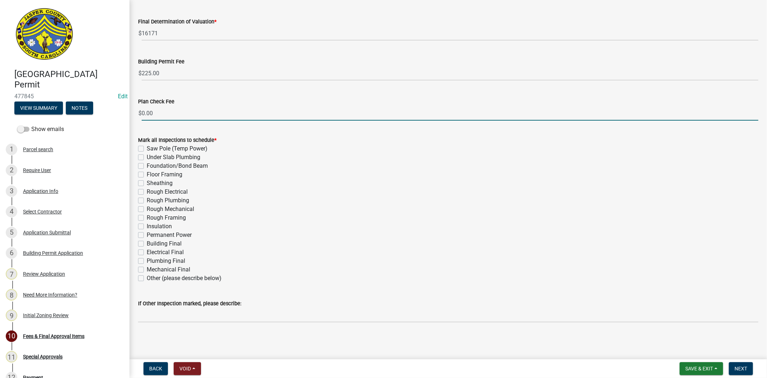
type input "0.00"
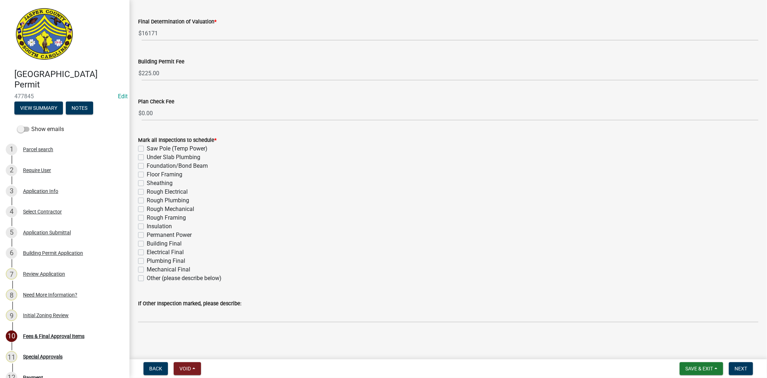
click at [147, 278] on label "Other (please describe below)" at bounding box center [184, 278] width 75 height 9
click at [147, 278] on input "Other (please describe below)" at bounding box center [149, 276] width 5 height 5
checkbox input "true"
checkbox input "false"
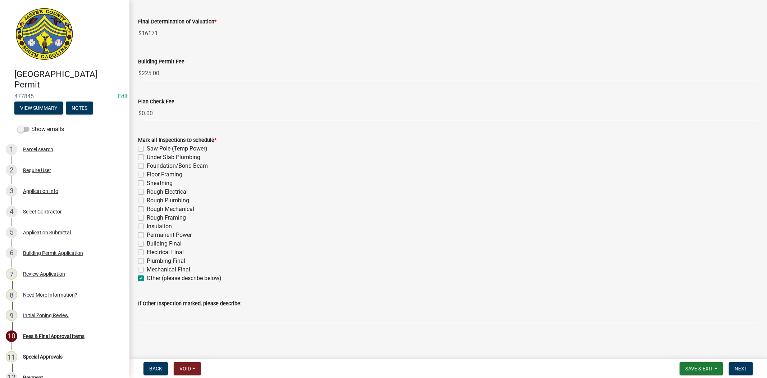
checkbox input "false"
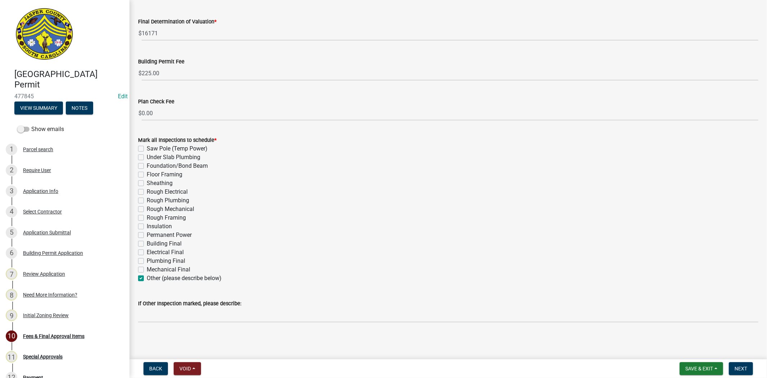
checkbox input "false"
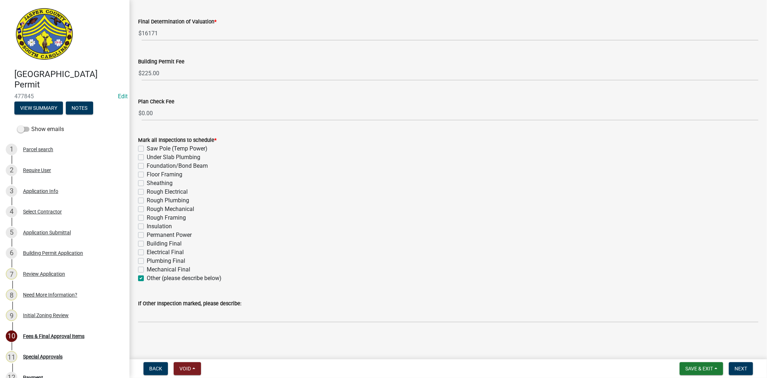
checkbox input "false"
checkbox input "true"
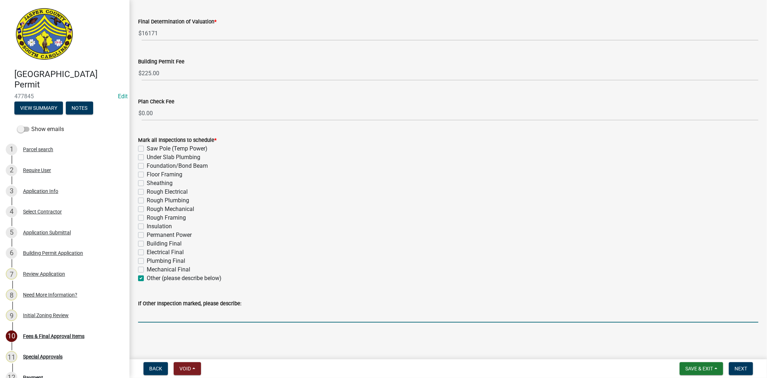
click at [155, 317] on input "If Other Inspection marked, please describe:" at bounding box center [448, 314] width 620 height 15
click at [158, 314] on input "Window Final" at bounding box center [448, 314] width 620 height 15
type input "Window, Door Final"
click at [745, 365] on span "Next" at bounding box center [741, 368] width 13 height 6
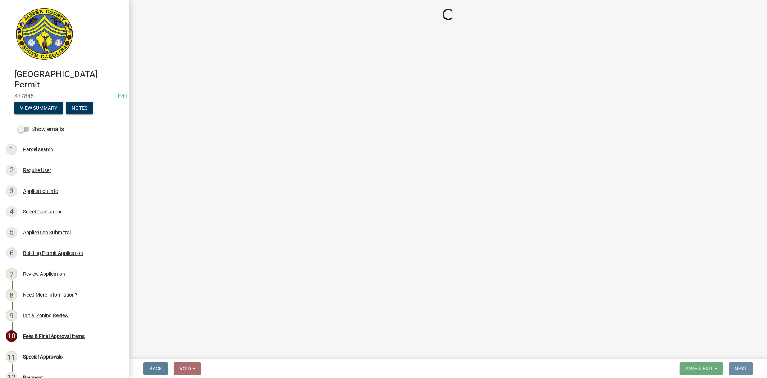
scroll to position [0, 0]
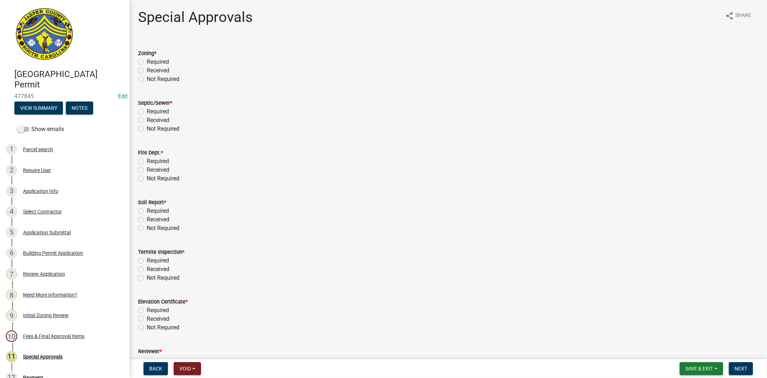
click at [147, 78] on label "Not Required" at bounding box center [163, 79] width 33 height 9
click at [147, 78] on input "Not Required" at bounding box center [149, 77] width 5 height 5
radio input "true"
click at [141, 141] on form "Fire Dept. * Required Received Not Required" at bounding box center [448, 161] width 620 height 43
click at [147, 126] on label "Not Required" at bounding box center [163, 128] width 33 height 9
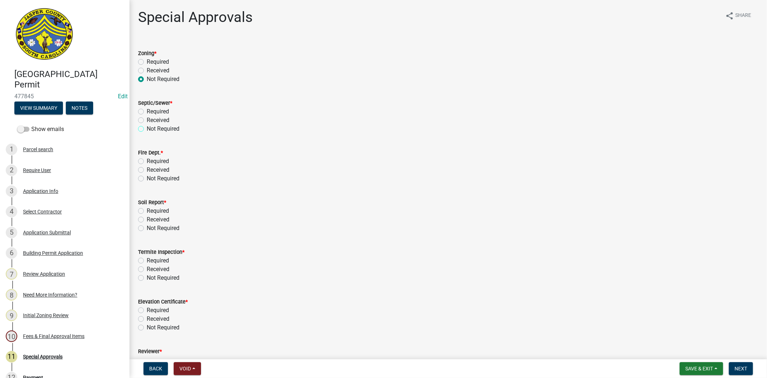
click at [147, 126] on input "Not Required" at bounding box center [149, 126] width 5 height 5
radio input "true"
click at [147, 178] on label "Not Required" at bounding box center [163, 178] width 33 height 9
click at [147, 178] on input "Not Required" at bounding box center [149, 176] width 5 height 5
radio input "true"
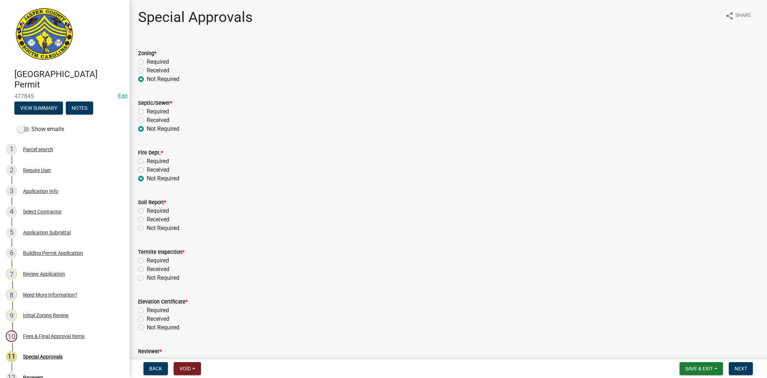
click at [147, 229] on label "Not Required" at bounding box center [163, 228] width 33 height 9
click at [147, 228] on input "Not Required" at bounding box center [149, 226] width 5 height 5
radio input "true"
click at [142, 281] on div "Not Required" at bounding box center [448, 277] width 620 height 9
click at [147, 275] on label "Not Required" at bounding box center [163, 277] width 33 height 9
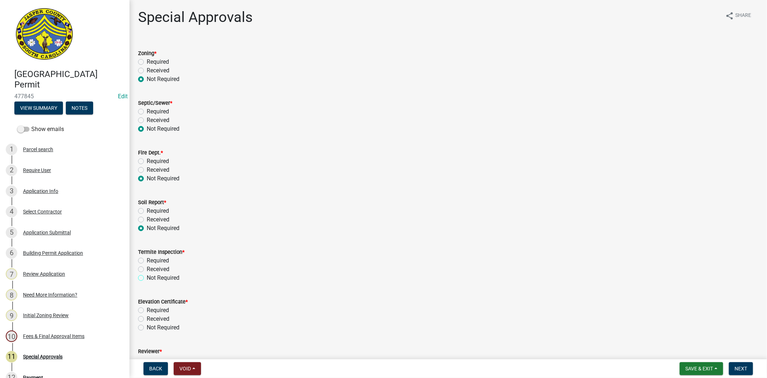
click at [147, 275] on input "Not Required" at bounding box center [149, 275] width 5 height 5
radio input "true"
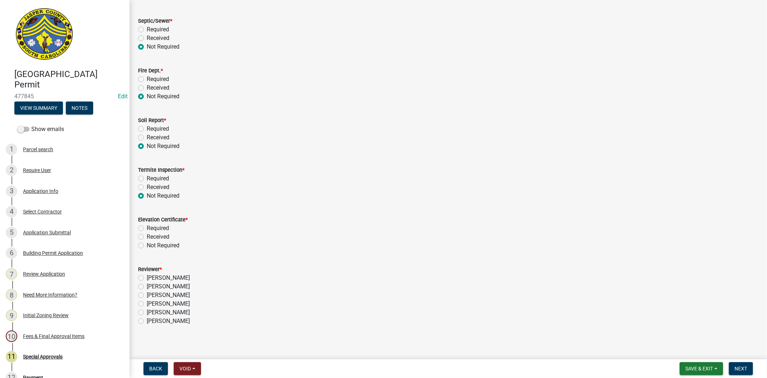
scroll to position [85, 0]
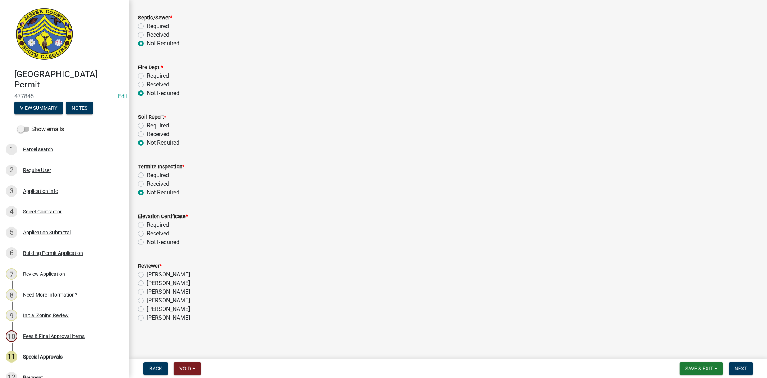
click at [147, 244] on label "Not Required" at bounding box center [163, 242] width 33 height 9
click at [147, 242] on input "Not Required" at bounding box center [149, 240] width 5 height 5
radio input "true"
click at [147, 293] on label "[PERSON_NAME]" at bounding box center [168, 291] width 43 height 9
click at [147, 292] on input "[PERSON_NAME]" at bounding box center [149, 289] width 5 height 5
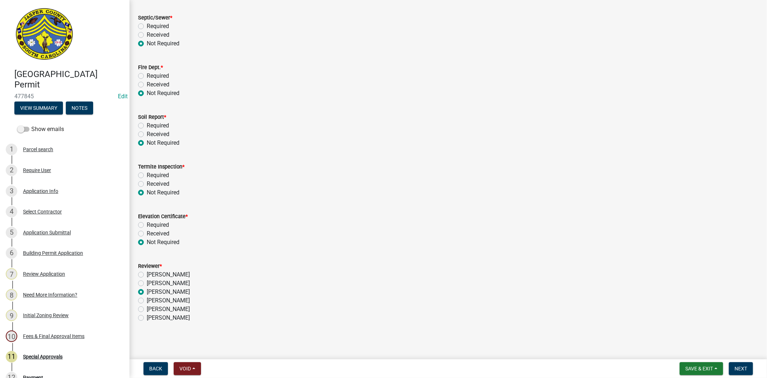
radio input "true"
click at [746, 364] on button "Next" at bounding box center [741, 368] width 24 height 13
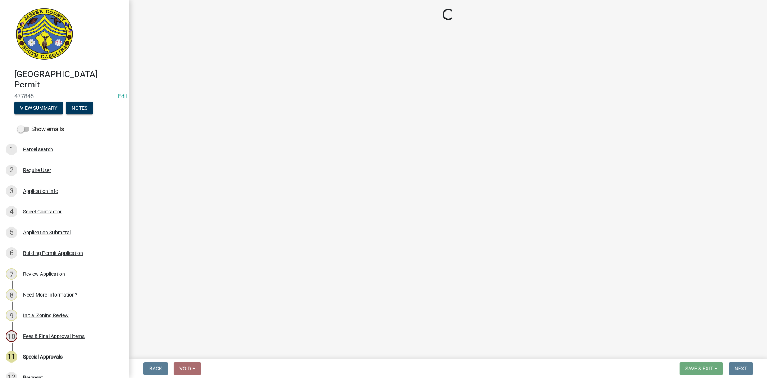
select select "3: 3"
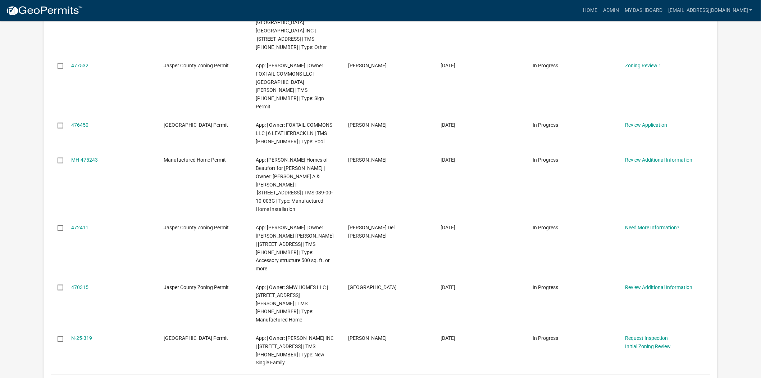
scroll to position [279, 0]
